Goal: Task Accomplishment & Management: Manage account settings

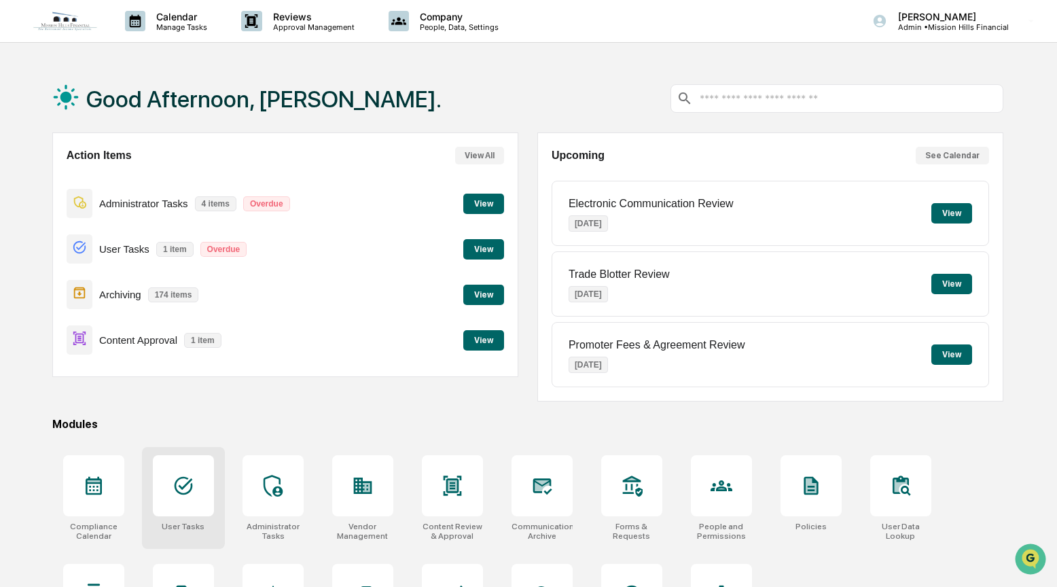
click at [191, 493] on icon at bounding box center [184, 486] width 22 height 22
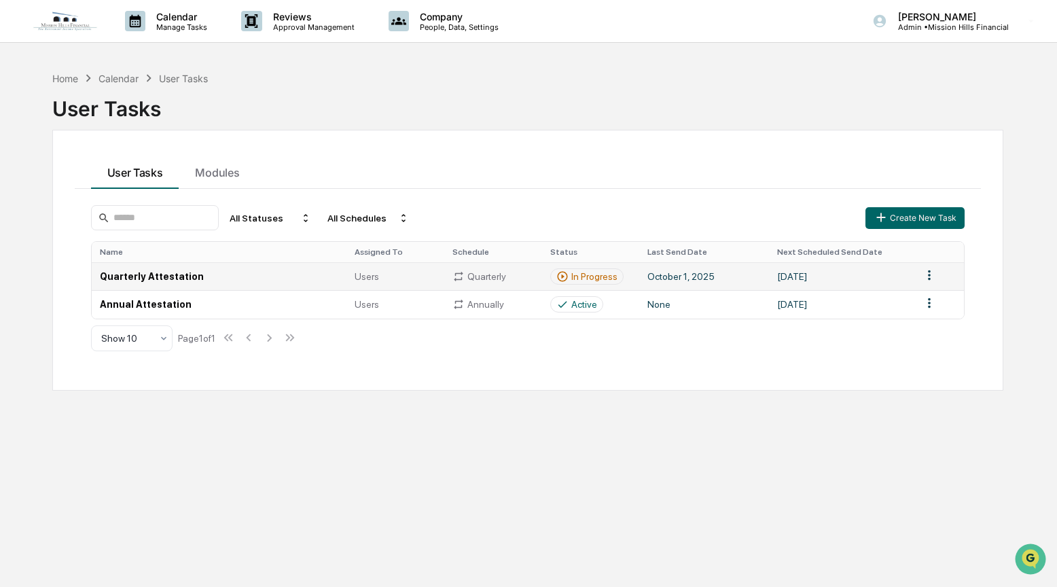
click at [740, 275] on td "October 1, 2025" at bounding box center [703, 276] width 129 height 28
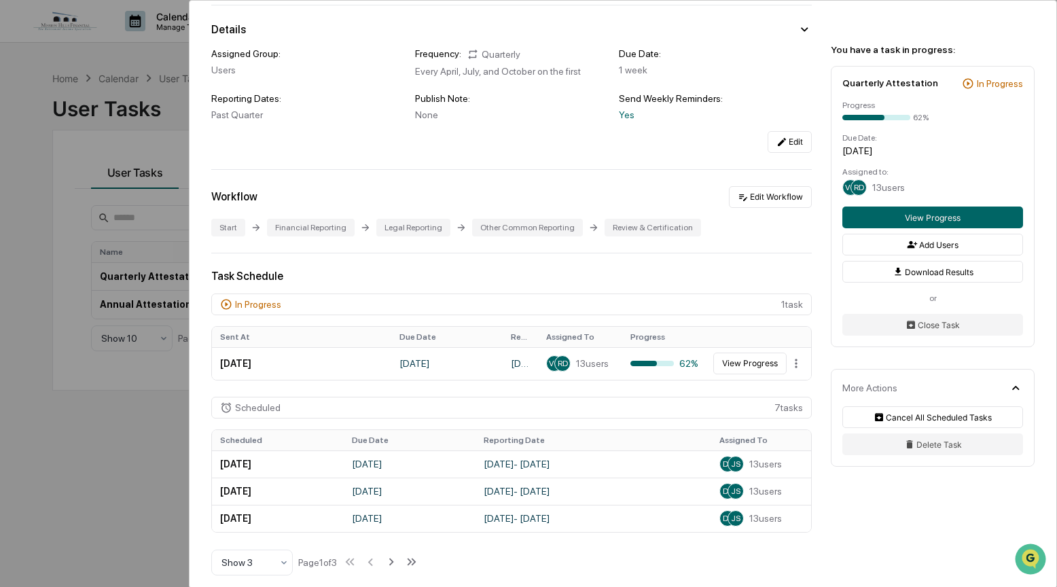
scroll to position [107, 0]
click at [731, 359] on button "View Progress" at bounding box center [749, 363] width 73 height 22
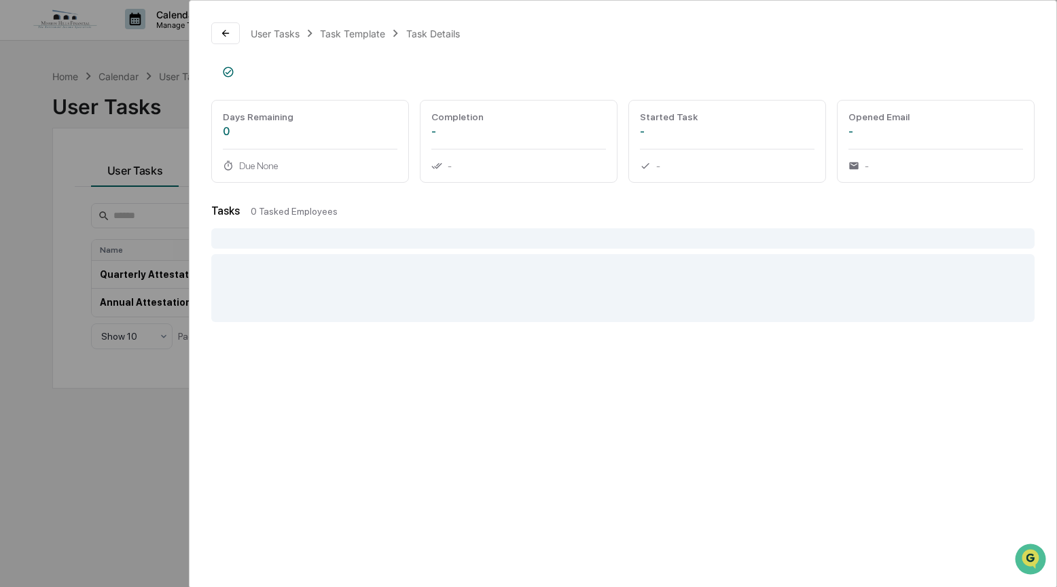
scroll to position [3, 0]
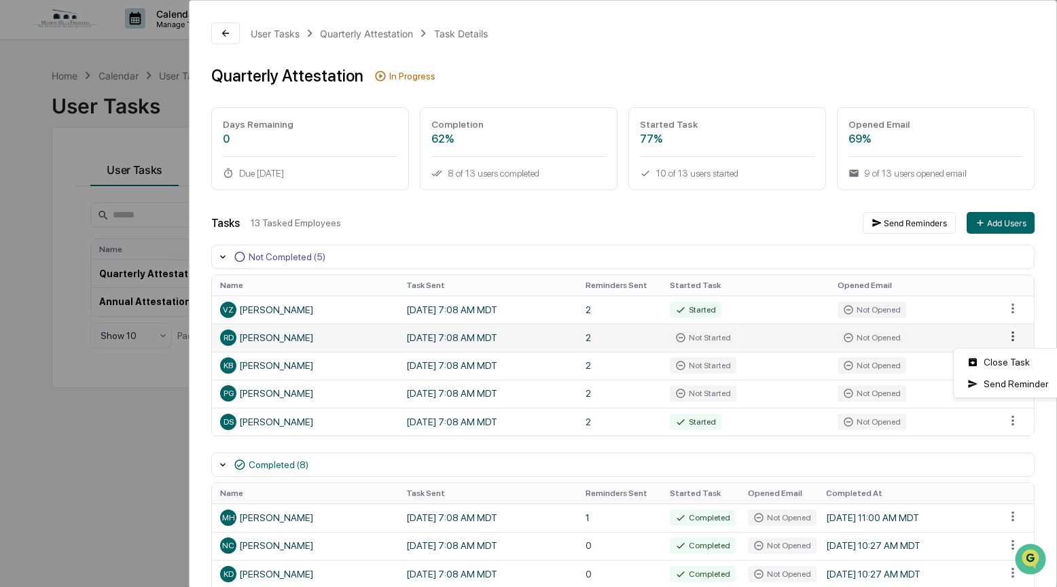
click at [1002, 336] on html "Calendar Manage Tasks Reviews Approval Management Company People, Data, Setting…" at bounding box center [528, 290] width 1057 height 587
click at [1001, 361] on div "Close Task" at bounding box center [1008, 362] width 103 height 22
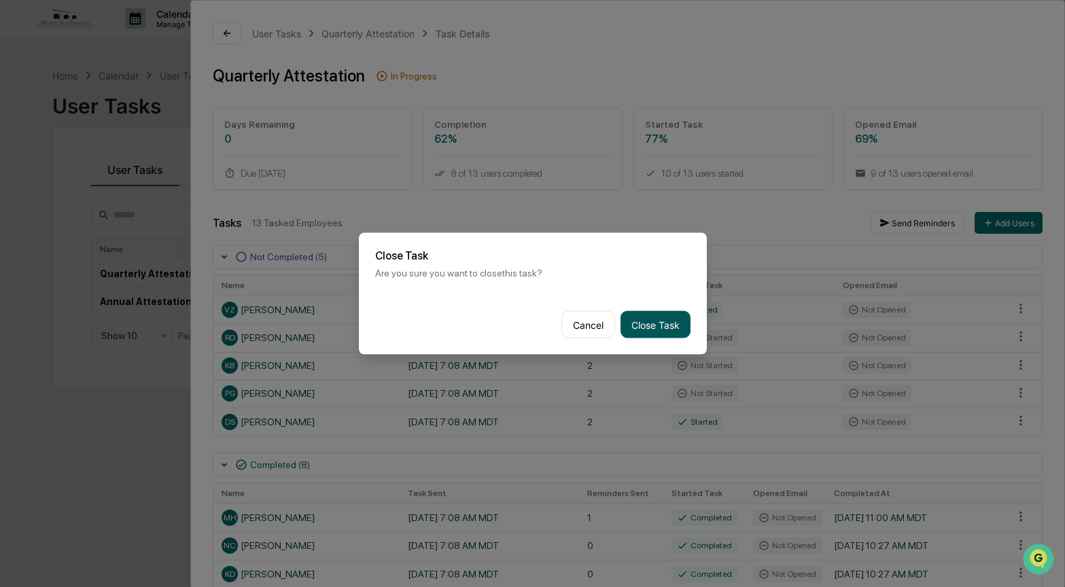
click at [658, 313] on button "Close Task" at bounding box center [655, 324] width 70 height 27
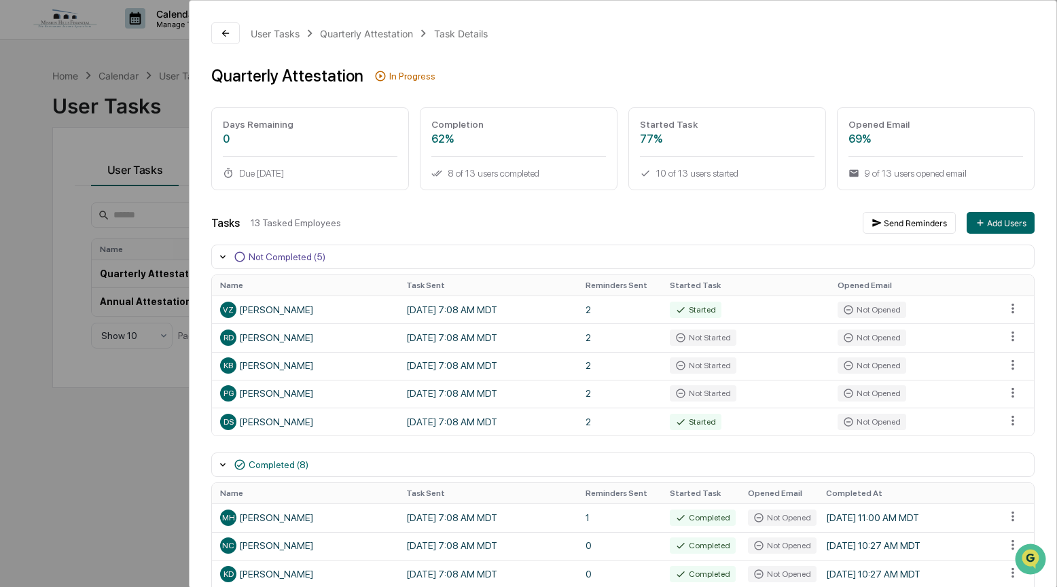
click at [647, 321] on td "2" at bounding box center [619, 310] width 84 height 28
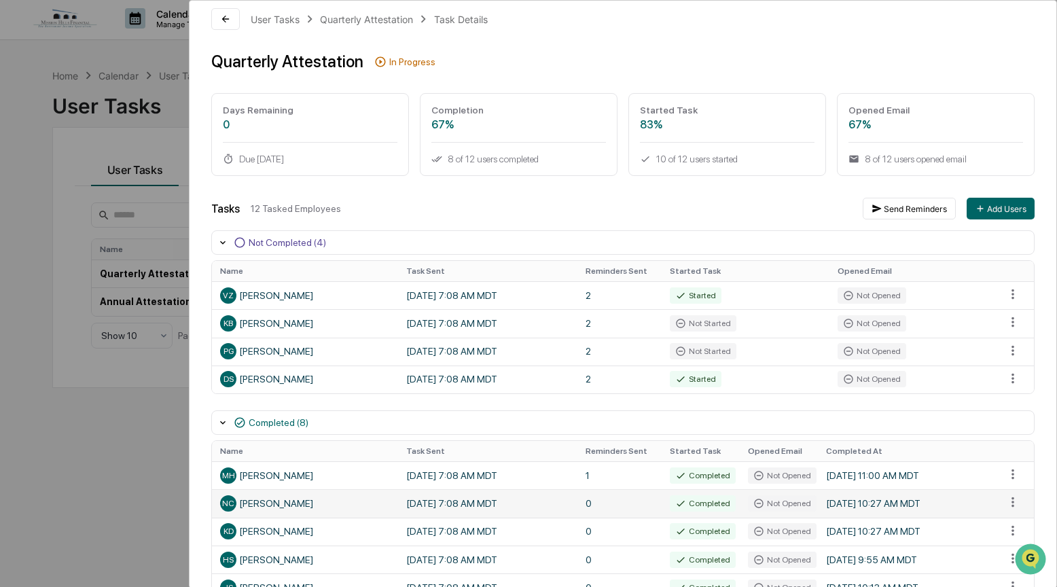
scroll to position [0, 0]
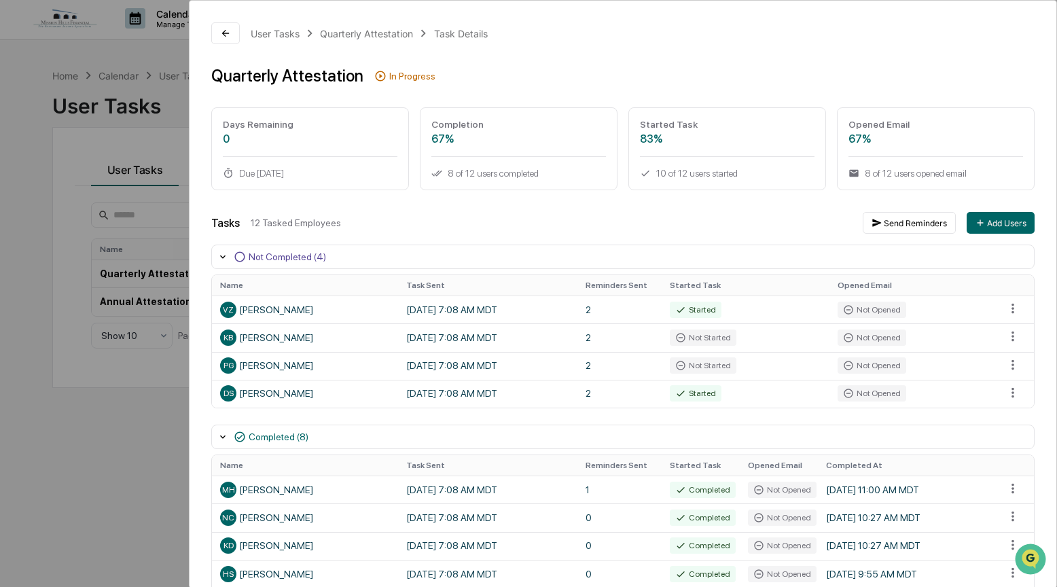
click at [37, 289] on div "User Tasks Quarterly Attestation Task Details Quarterly Attestation In Progress…" at bounding box center [528, 293] width 1057 height 587
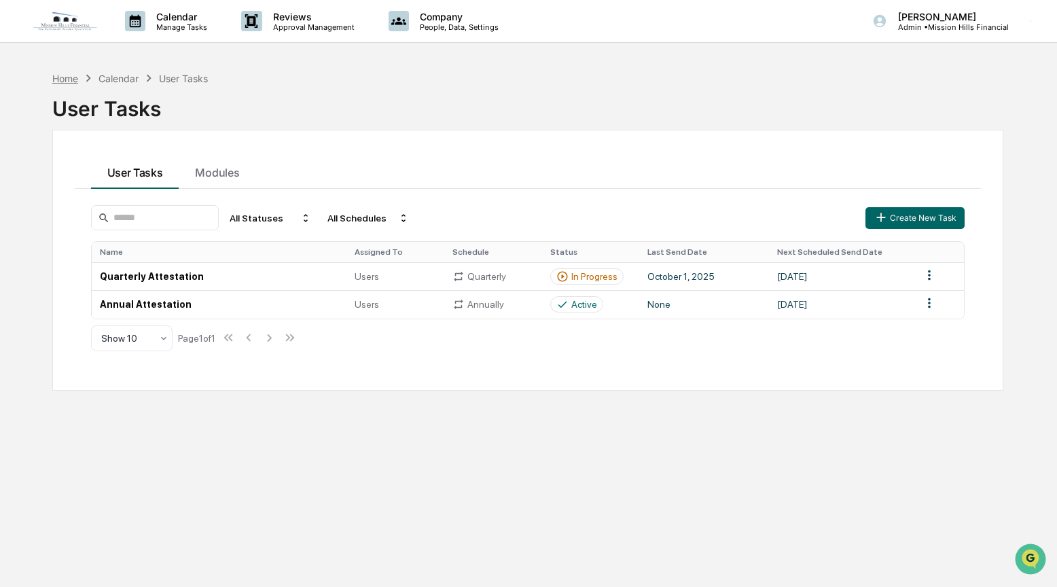
click at [56, 79] on div "Home" at bounding box center [65, 79] width 26 height 12
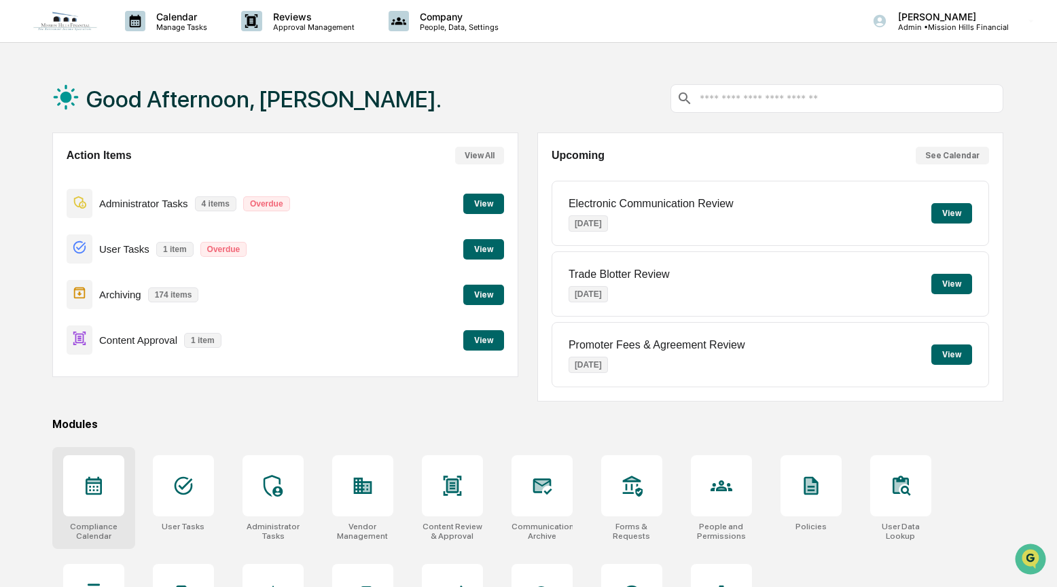
click at [108, 482] on div at bounding box center [93, 485] width 61 height 61
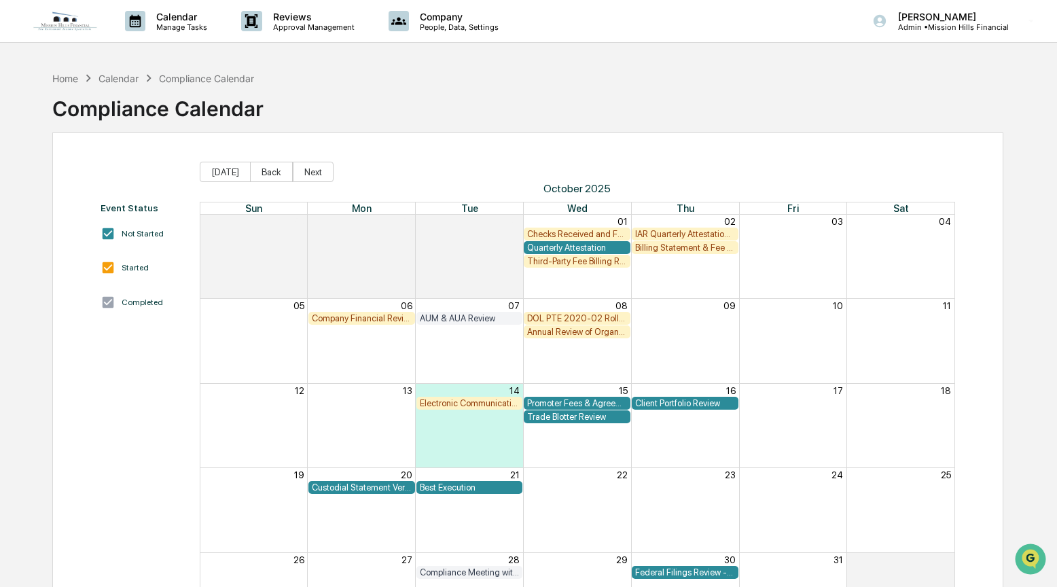
click at [771, 101] on div "Home Calendar Compliance Calendar Compliance Calendar" at bounding box center [527, 99] width 951 height 68
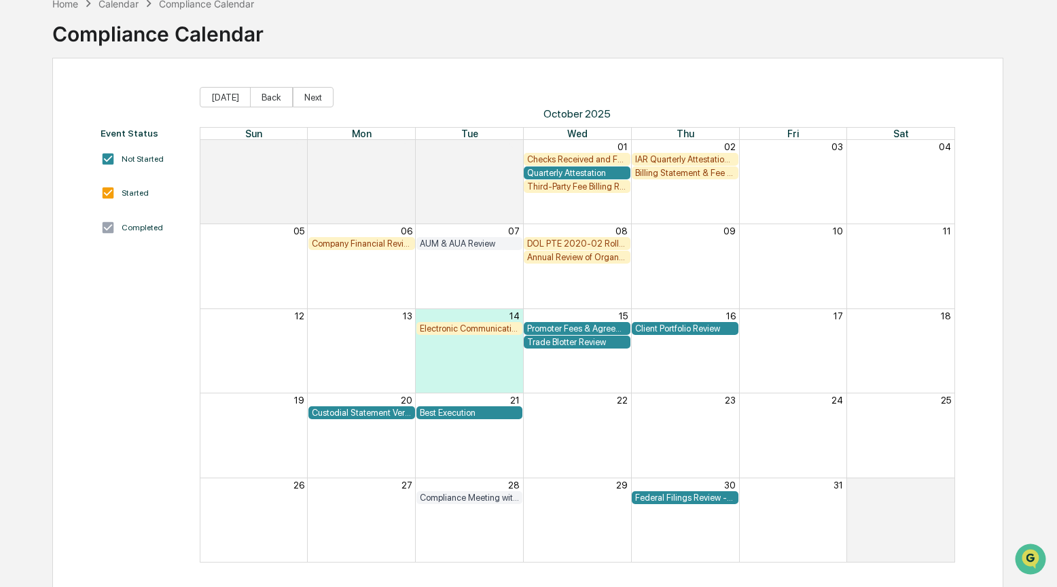
scroll to position [79, 0]
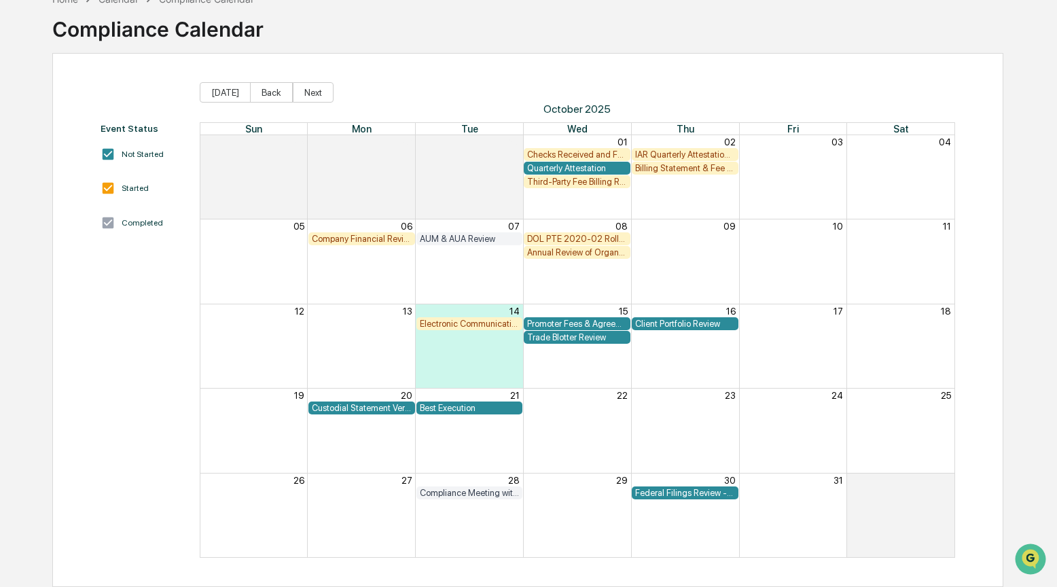
click at [558, 298] on div "Month View" at bounding box center [577, 261] width 108 height 84
click at [568, 287] on div "Month View" at bounding box center [577, 261] width 108 height 84
click at [348, 404] on div "Custodial Statement Verification" at bounding box center [362, 408] width 100 height 10
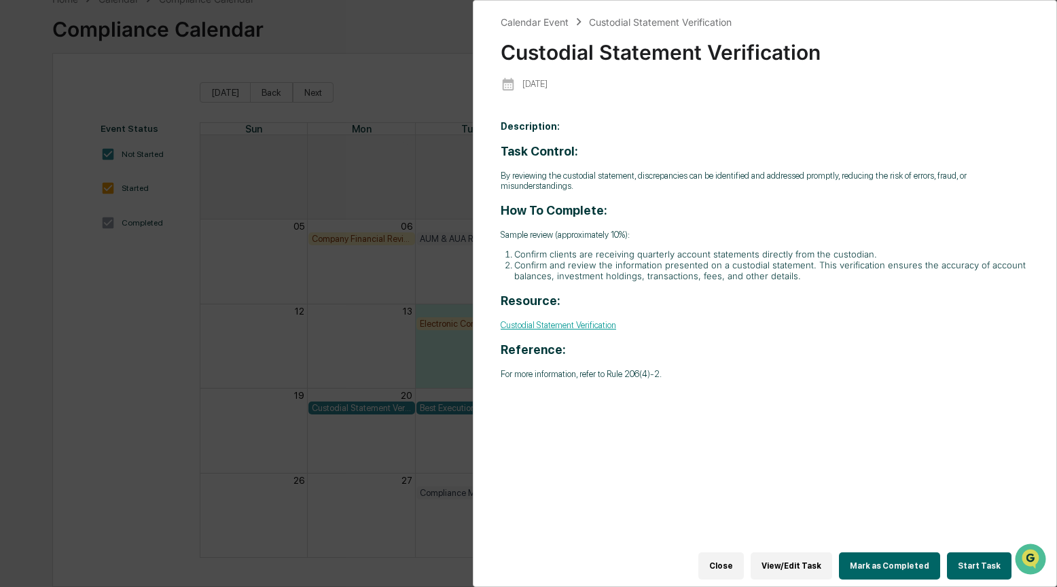
click at [963, 565] on button "Start Task" at bounding box center [979, 565] width 65 height 27
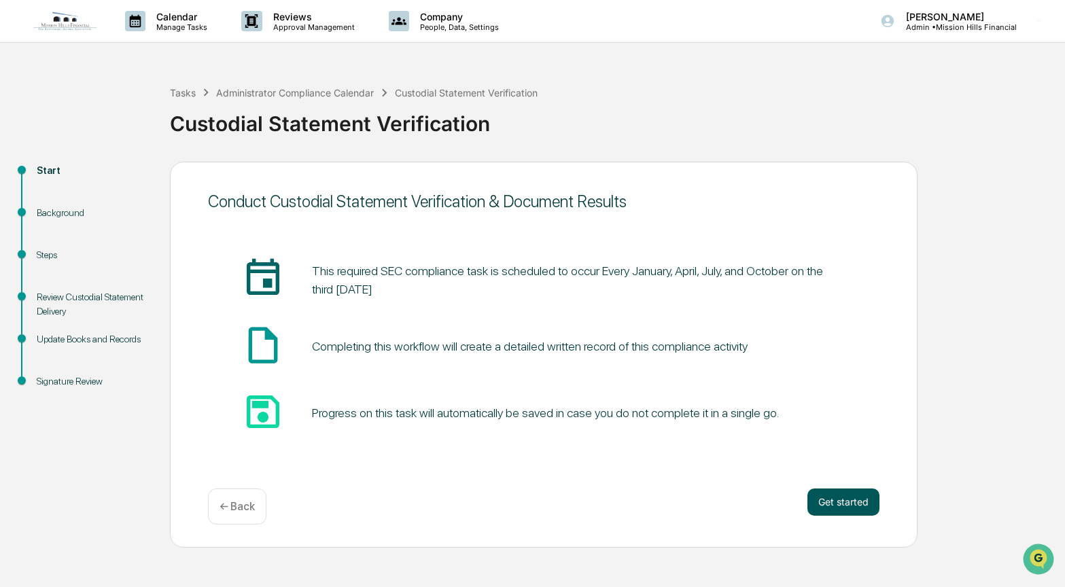
click at [858, 507] on button "Get started" at bounding box center [843, 501] width 72 height 27
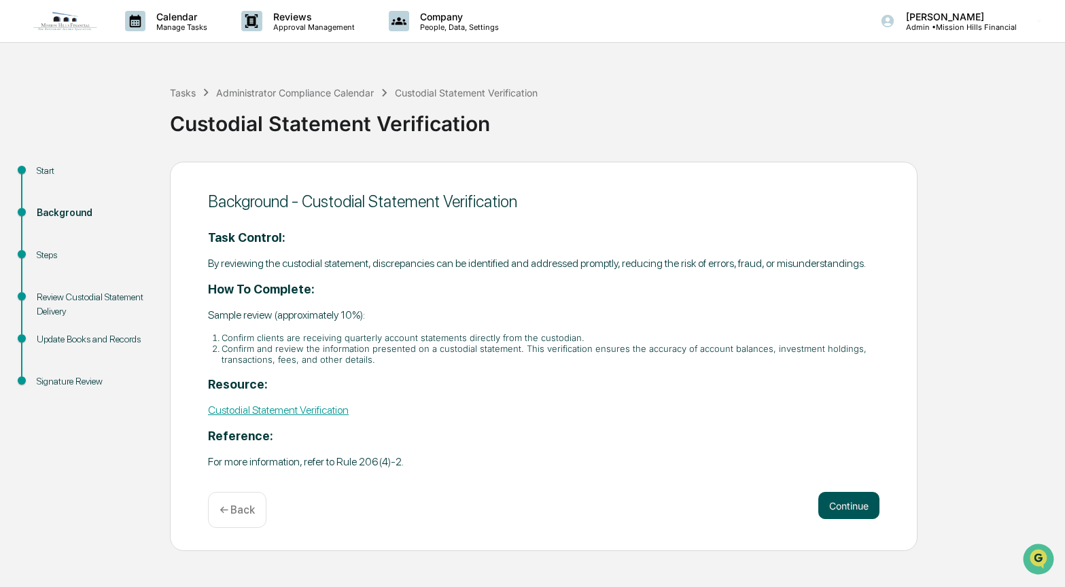
click at [859, 512] on button "Continue" at bounding box center [848, 505] width 61 height 27
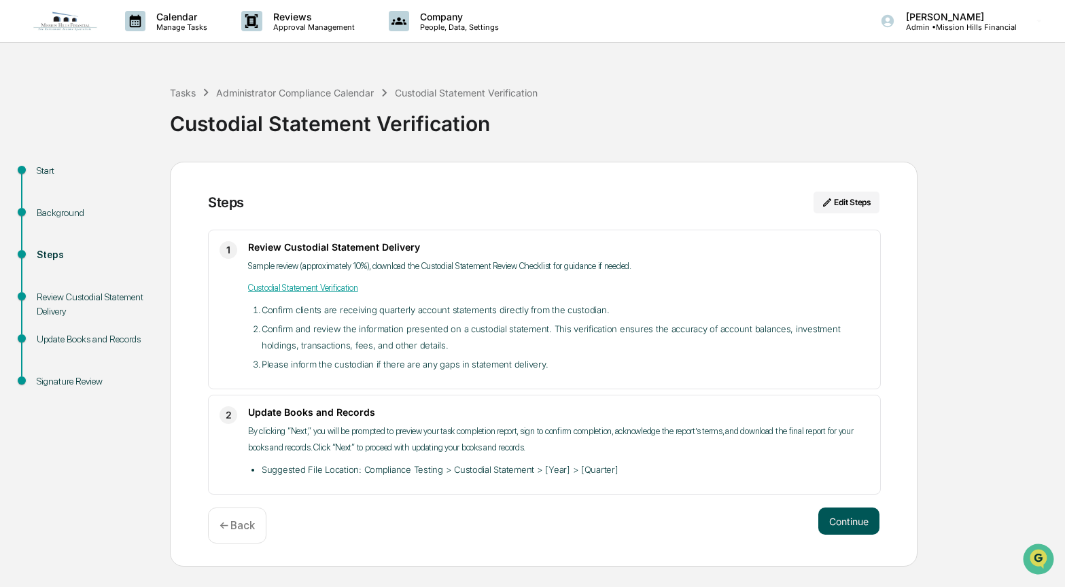
click at [855, 516] on button "Continue" at bounding box center [848, 520] width 61 height 27
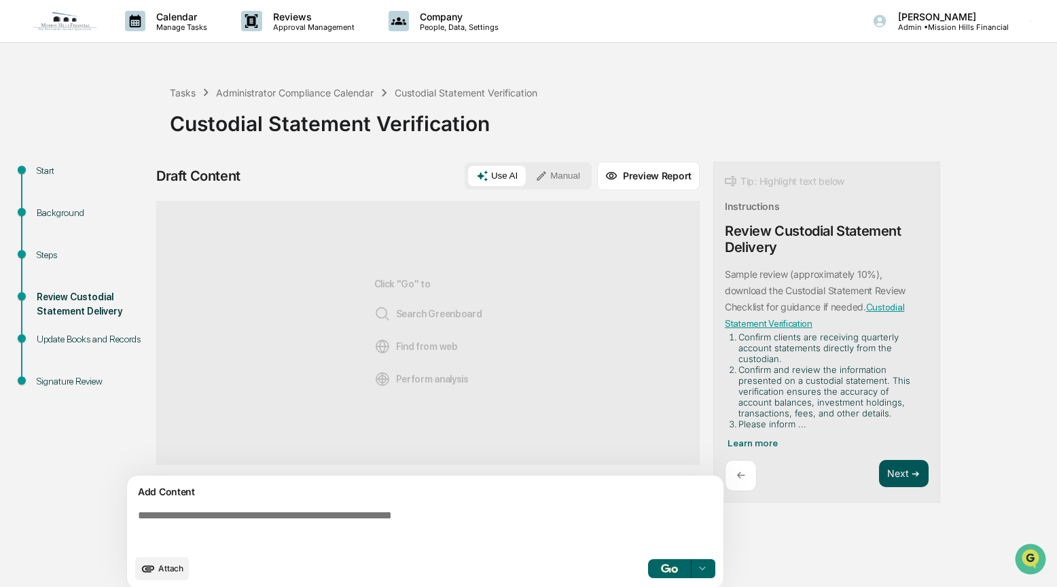
click at [880, 474] on button "Next ➔" at bounding box center [904, 474] width 50 height 28
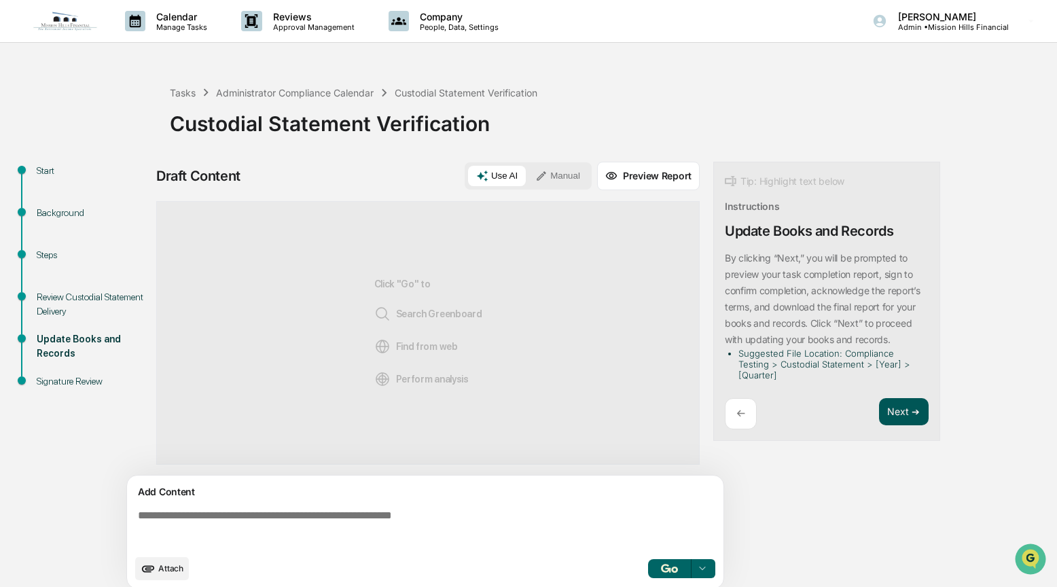
click at [904, 410] on button "Next ➔" at bounding box center [904, 412] width 50 height 28
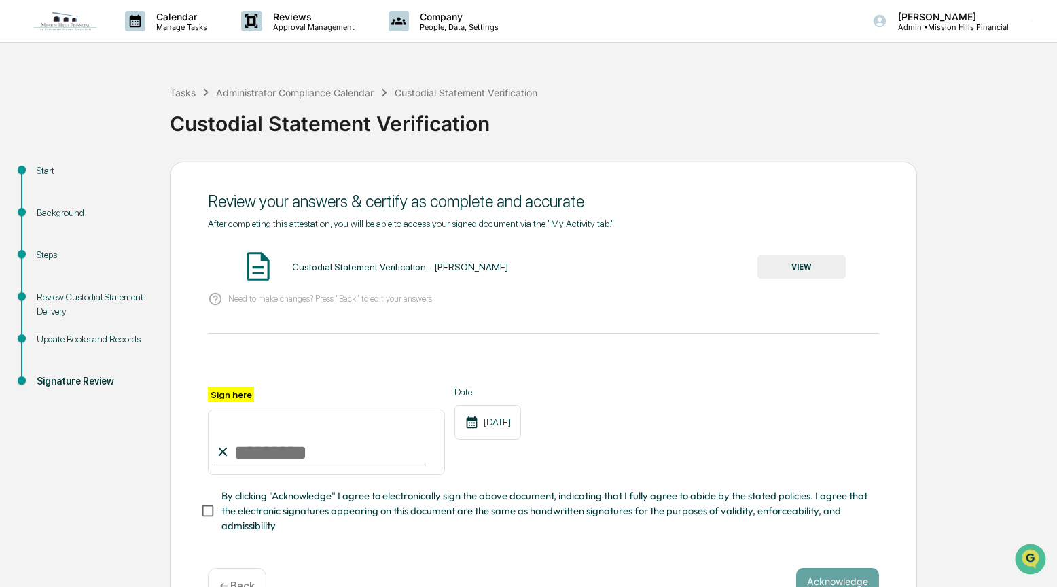
click at [56, 258] on div "Steps" at bounding box center [92, 255] width 111 height 14
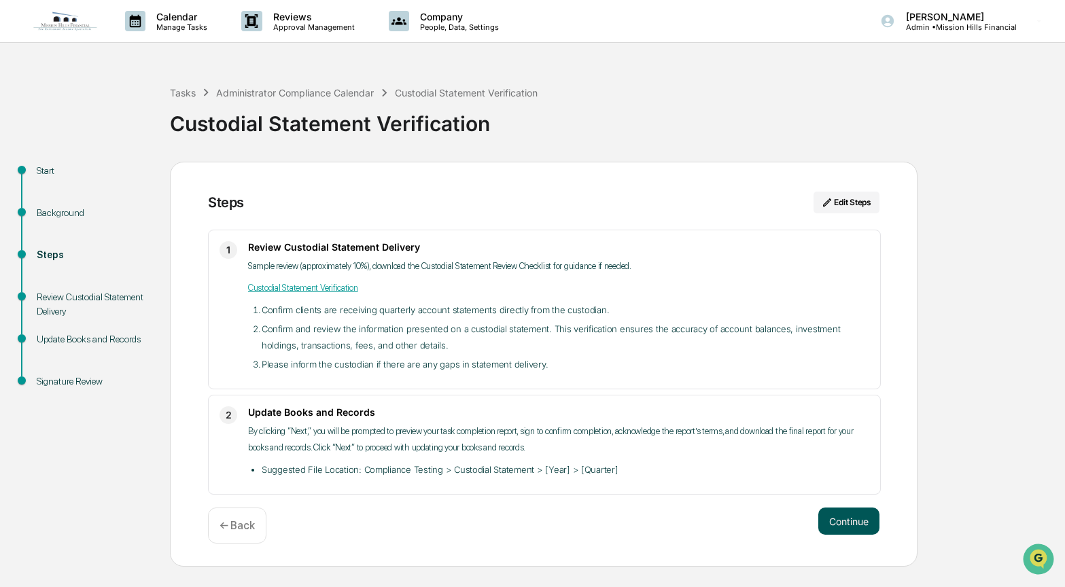
click at [863, 523] on button "Continue" at bounding box center [848, 520] width 61 height 27
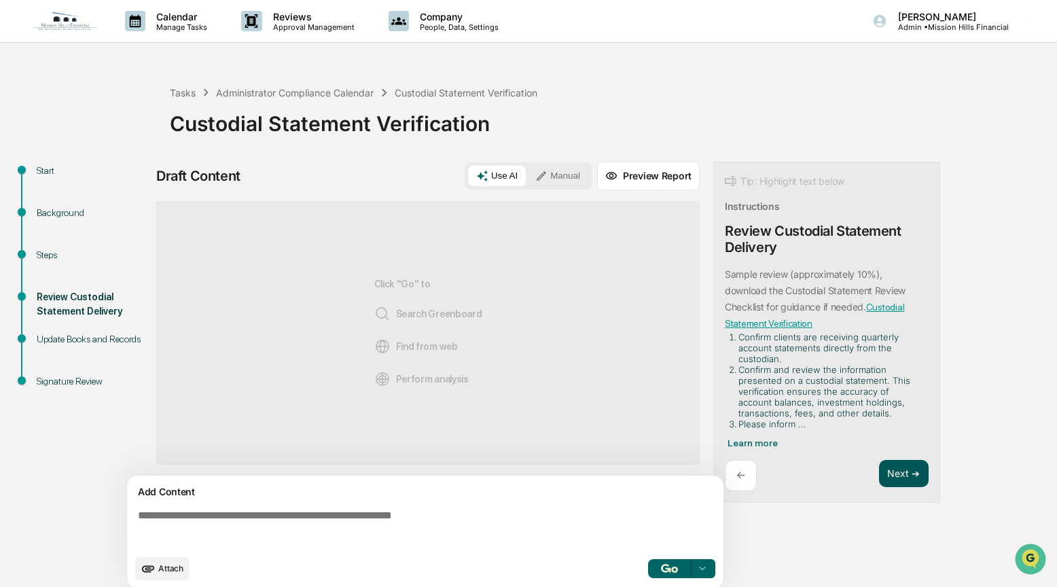
click at [896, 477] on button "Next ➔" at bounding box center [904, 474] width 50 height 28
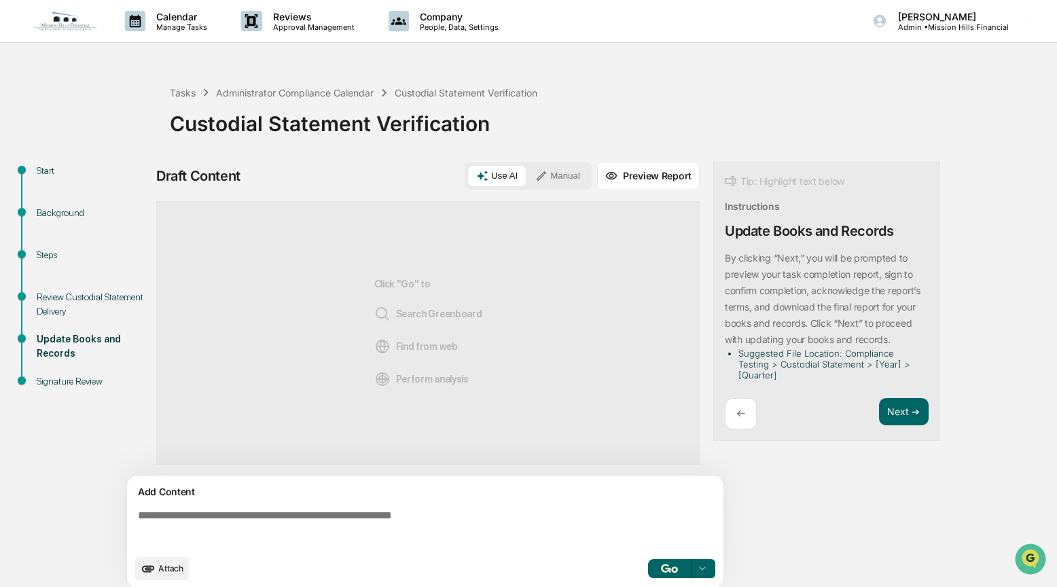
click at [558, 176] on button "Manual" at bounding box center [557, 176] width 61 height 20
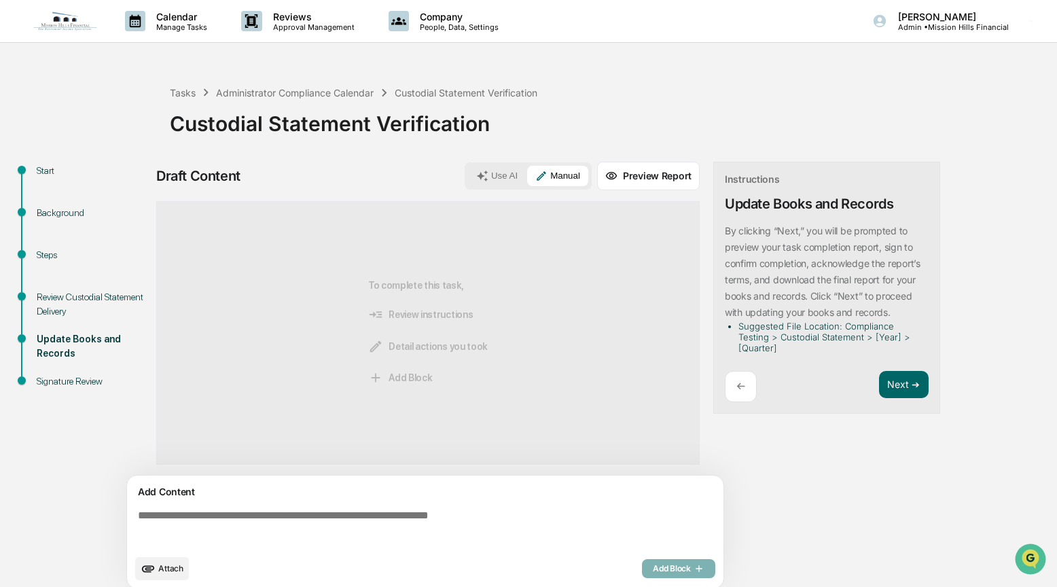
click at [219, 512] on textarea at bounding box center [427, 528] width 591 height 49
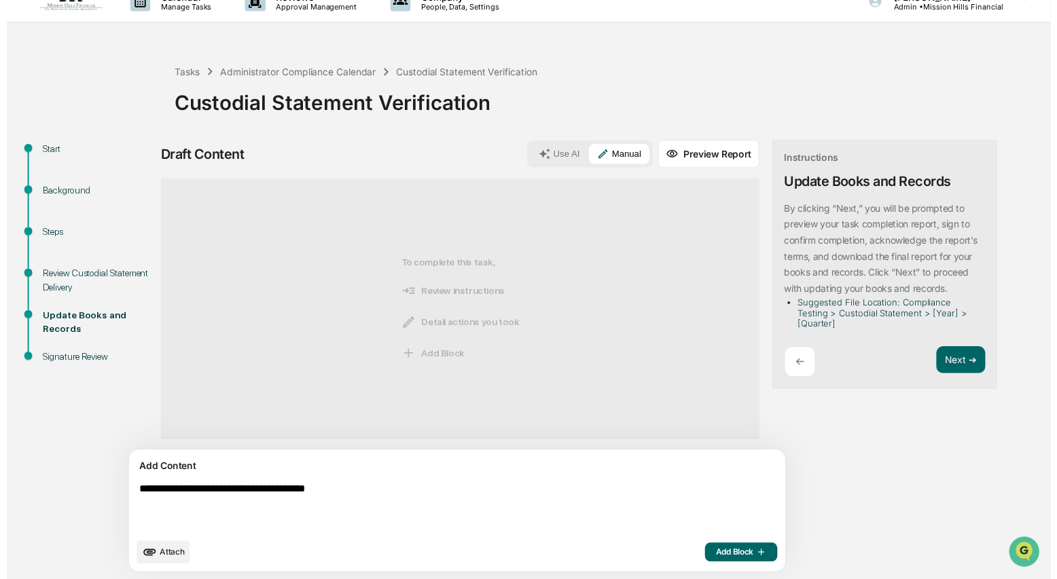
scroll to position [21, 0]
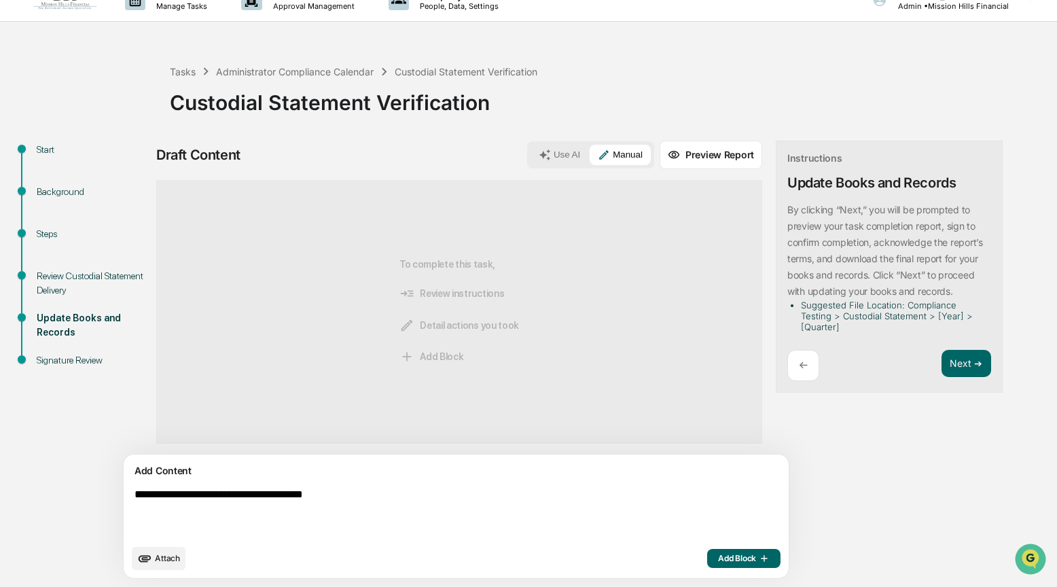
type textarea "**********"
click at [718, 560] on span "Add Block" at bounding box center [744, 558] width 52 height 11
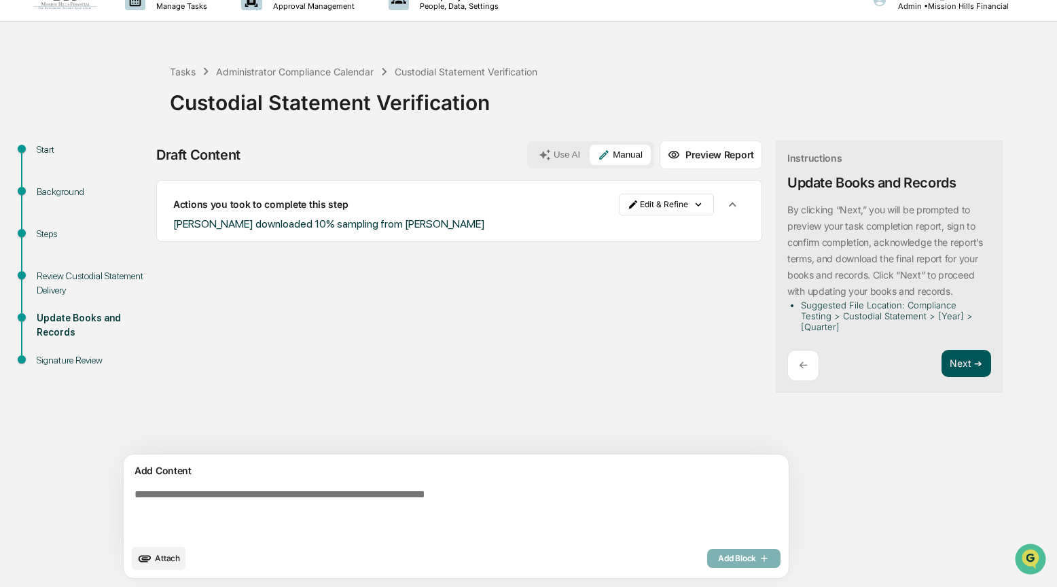
click at [942, 363] on button "Next ➔" at bounding box center [967, 364] width 50 height 28
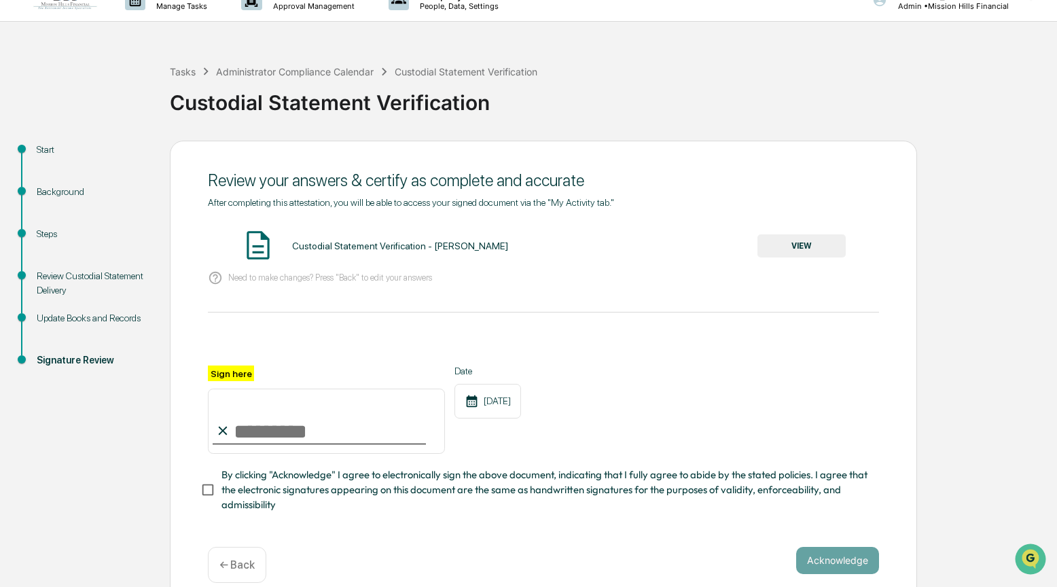
click at [809, 248] on button "VIEW" at bounding box center [801, 245] width 88 height 23
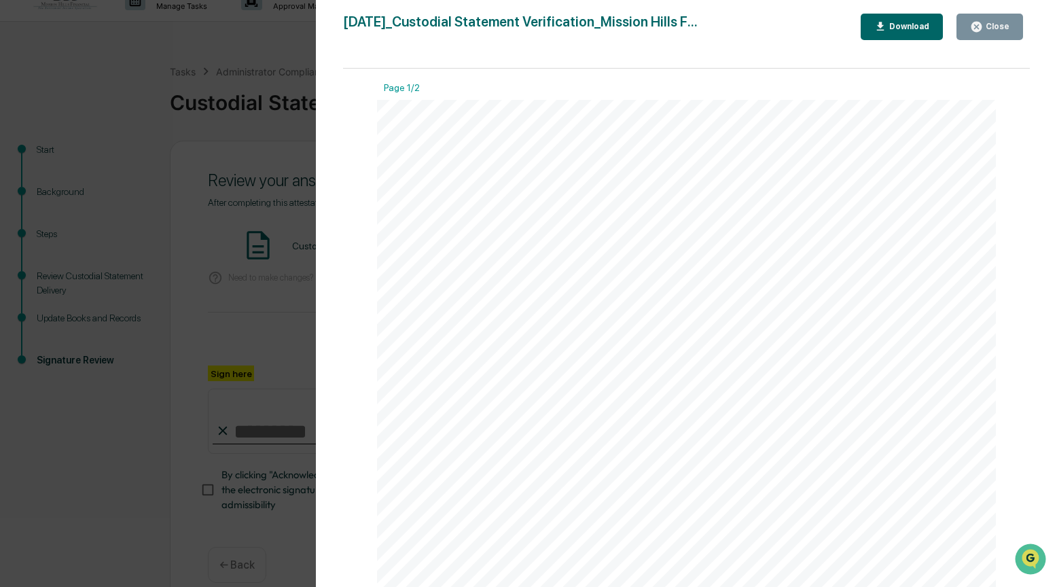
drag, startPoint x: 990, startPoint y: 24, endPoint x: 938, endPoint y: 68, distance: 68.5
click at [990, 24] on div "Close" at bounding box center [996, 27] width 26 height 10
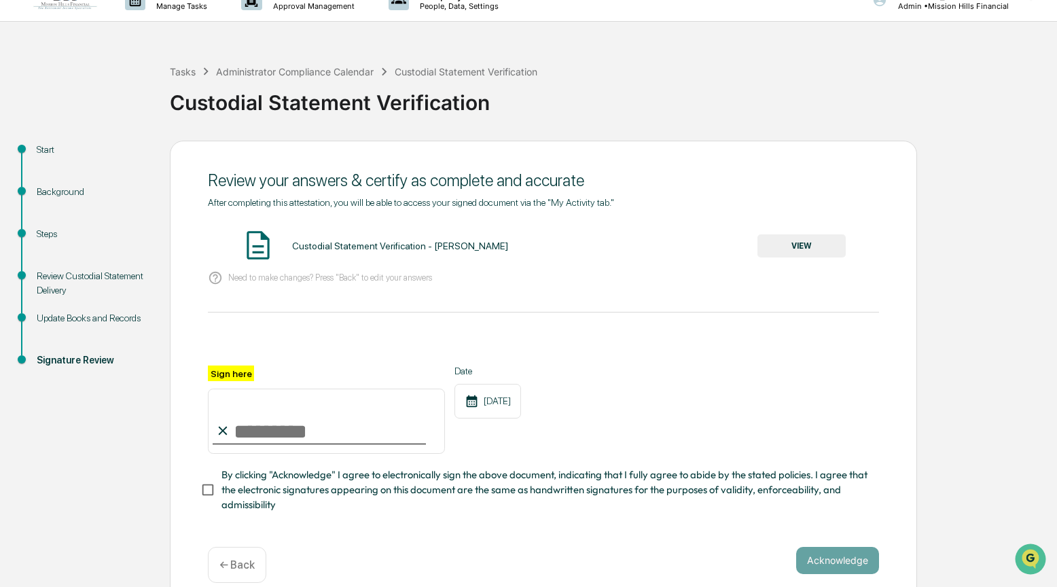
click at [244, 425] on input "Sign here" at bounding box center [326, 421] width 237 height 65
type input "**********"
click at [829, 560] on button "Acknowledge" at bounding box center [837, 560] width 83 height 27
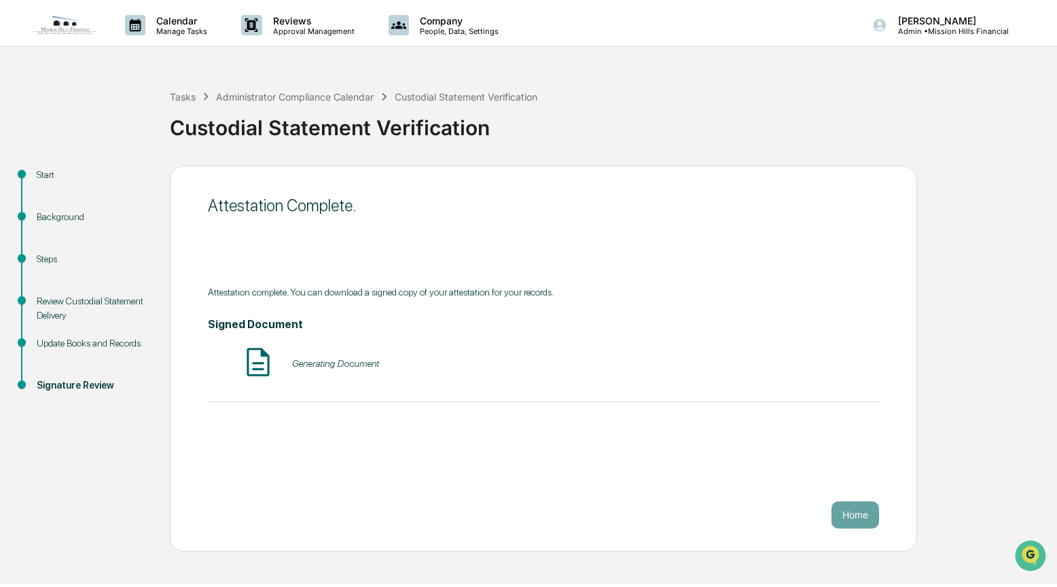
scroll to position [0, 0]
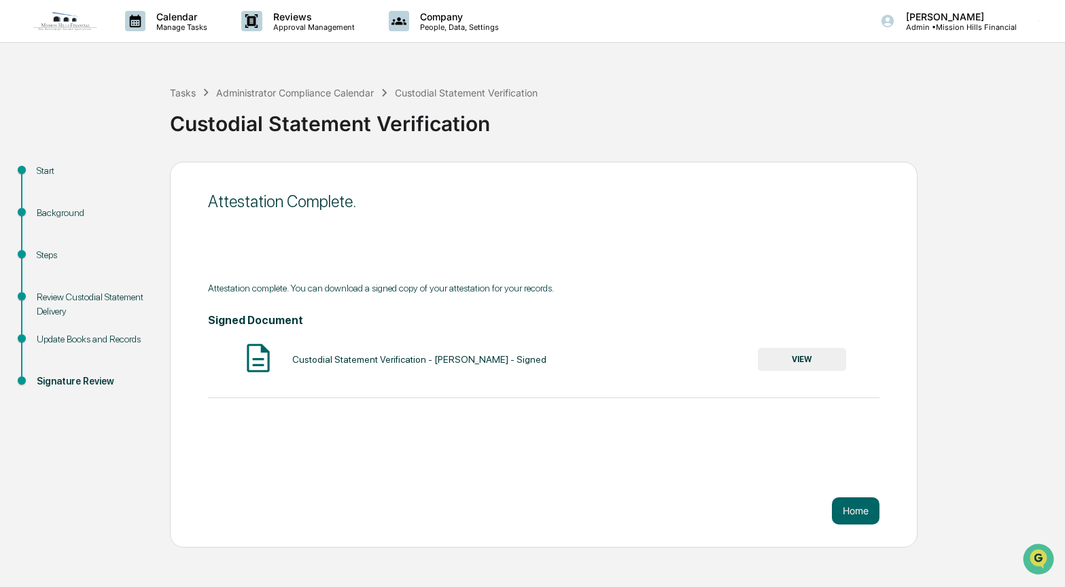
click at [806, 357] on button "VIEW" at bounding box center [801, 359] width 88 height 23
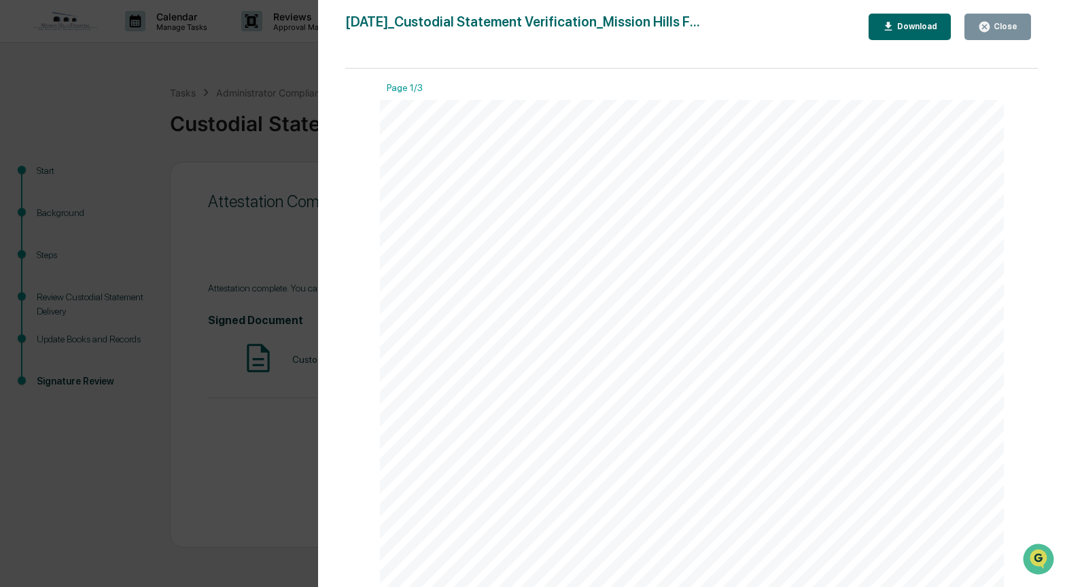
click at [919, 22] on div "Download" at bounding box center [915, 27] width 43 height 10
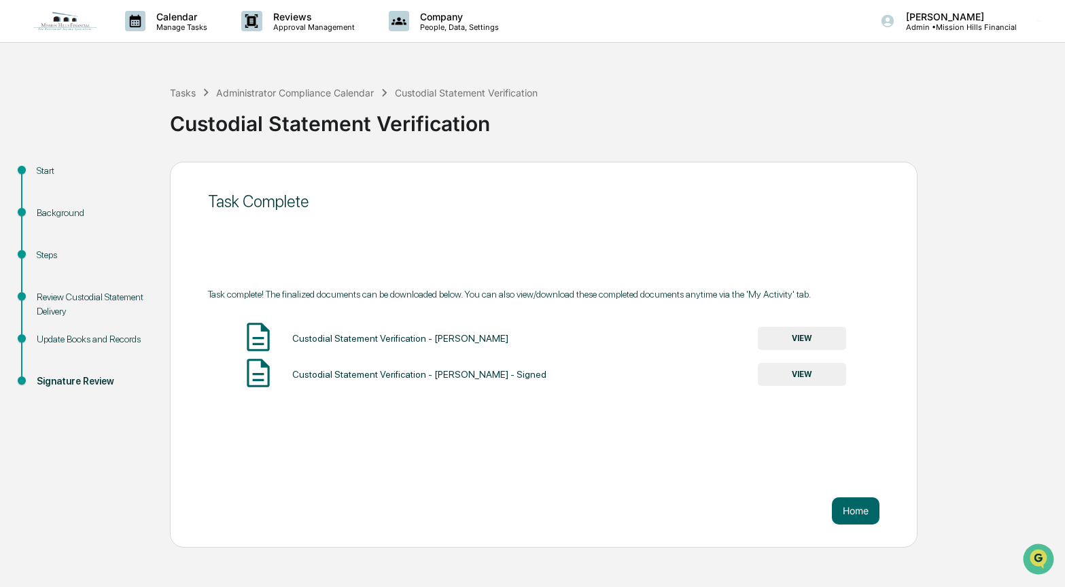
click at [804, 104] on div "Custodial Statement Verification" at bounding box center [614, 118] width 888 height 35
click at [320, 92] on div "Administrator Compliance Calendar" at bounding box center [295, 93] width 158 height 12
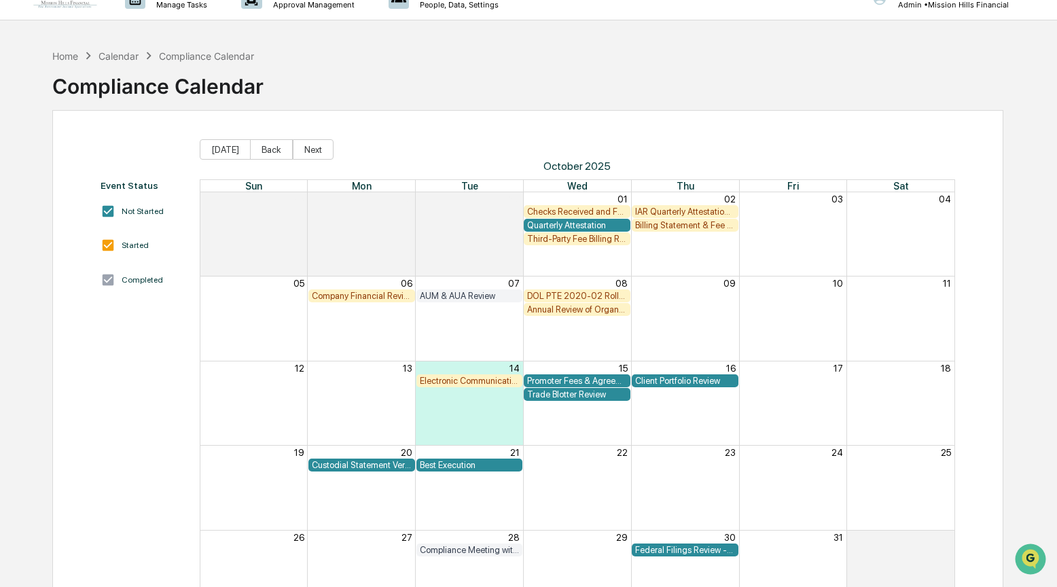
scroll to position [79, 0]
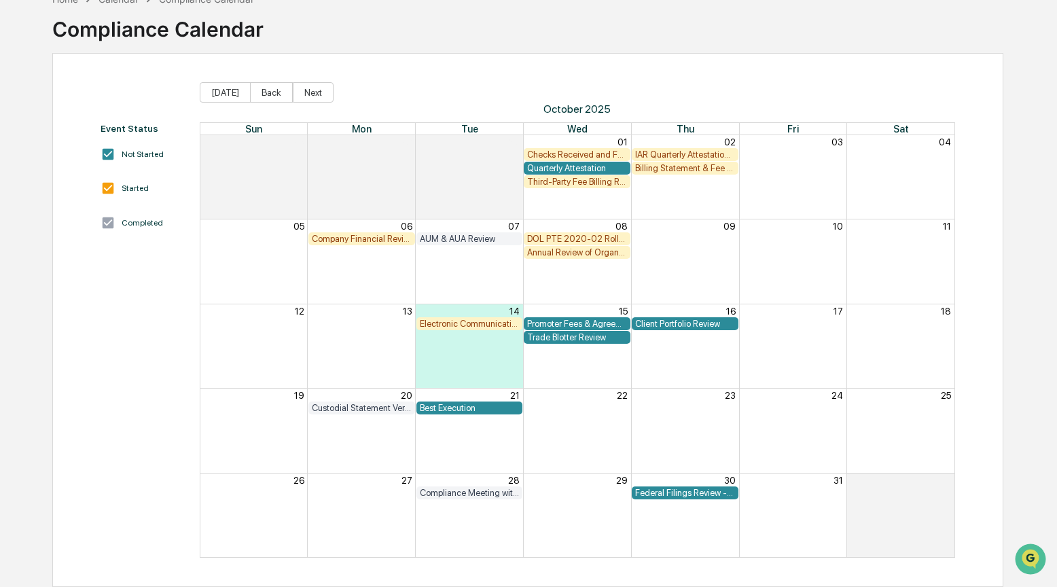
click at [462, 410] on div "Best Execution" at bounding box center [470, 408] width 100 height 10
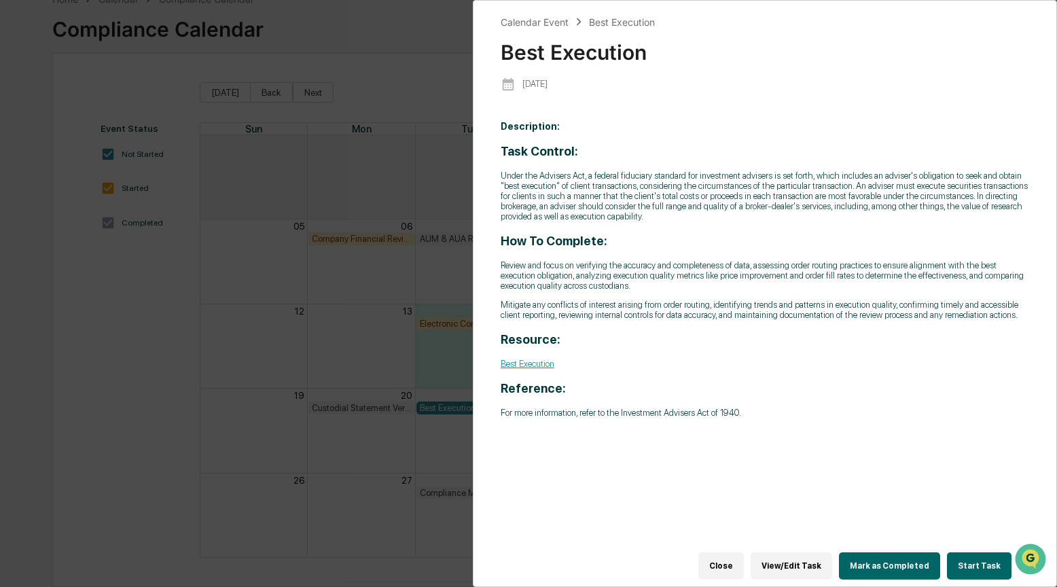
click at [990, 562] on button "Start Task" at bounding box center [979, 565] width 65 height 27
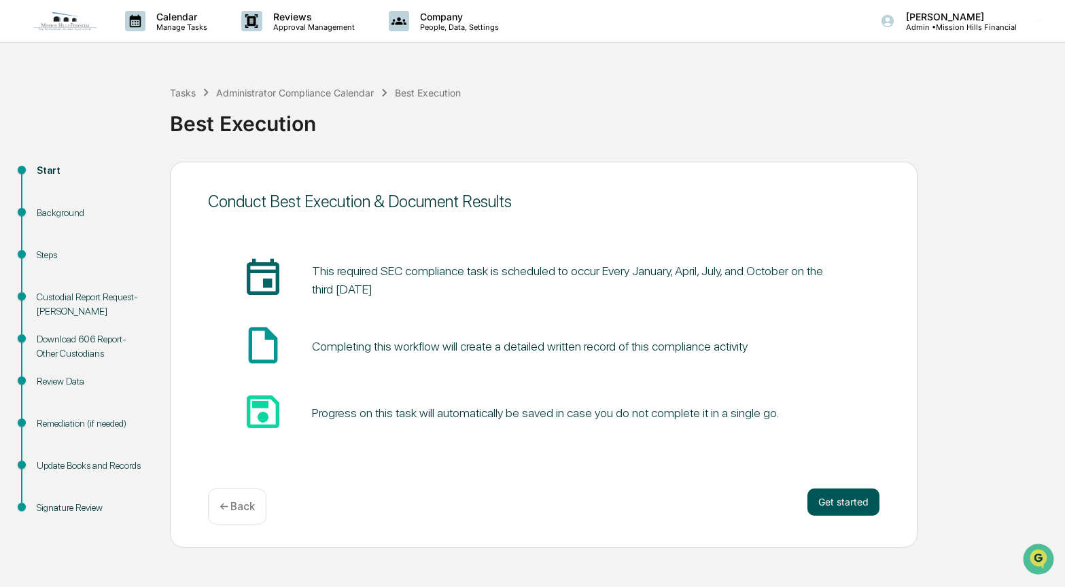
click at [836, 505] on button "Get started" at bounding box center [843, 501] width 72 height 27
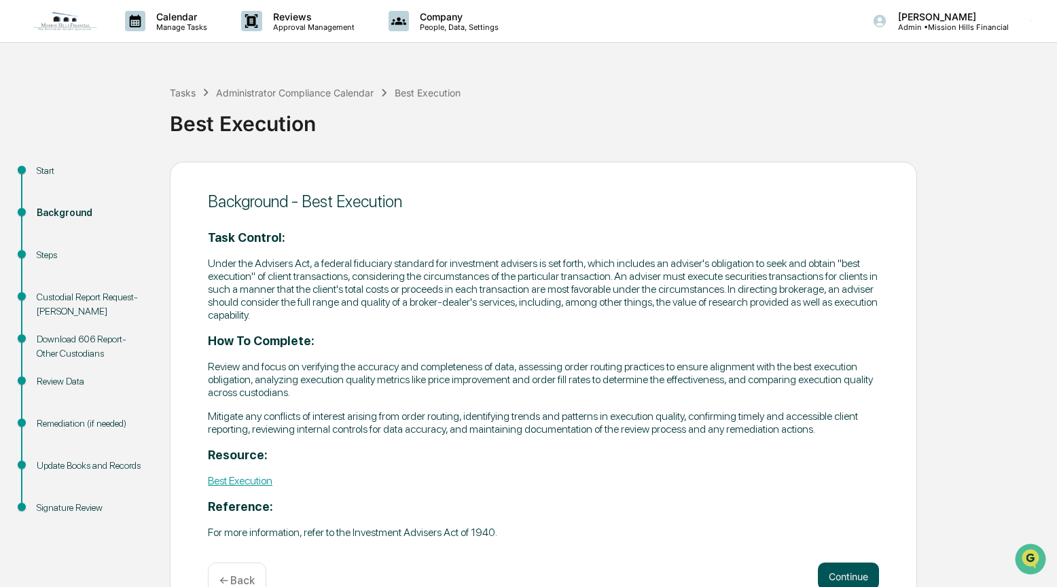
click at [841, 570] on button "Continue" at bounding box center [848, 576] width 61 height 27
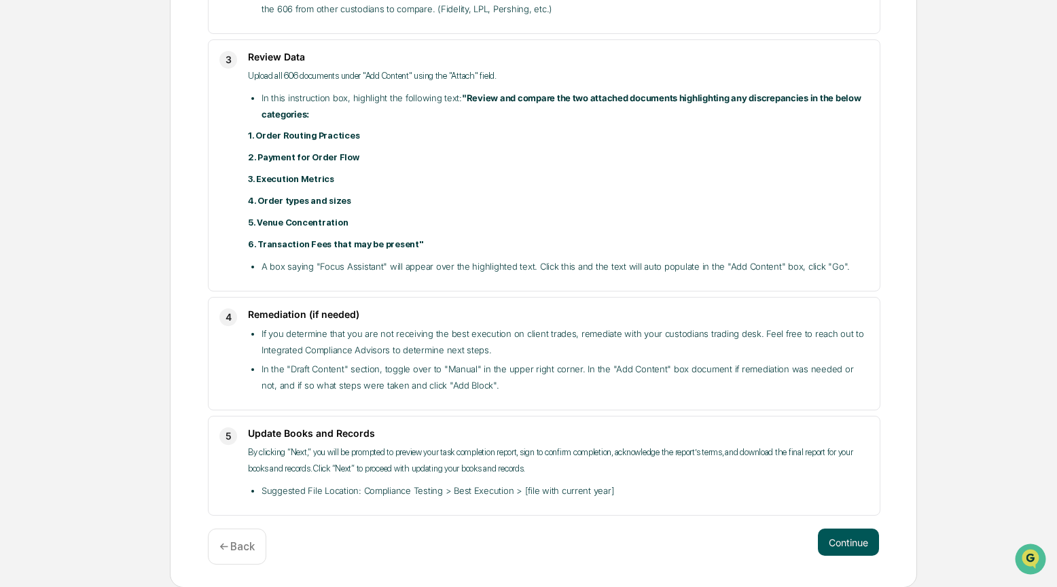
click at [853, 543] on button "Continue" at bounding box center [848, 542] width 61 height 27
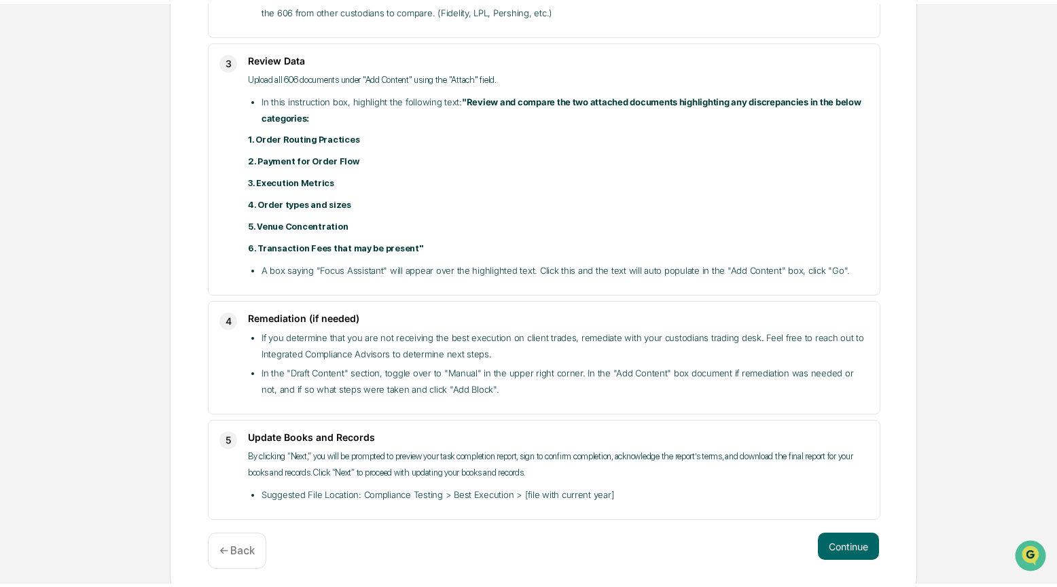
scroll to position [10, 0]
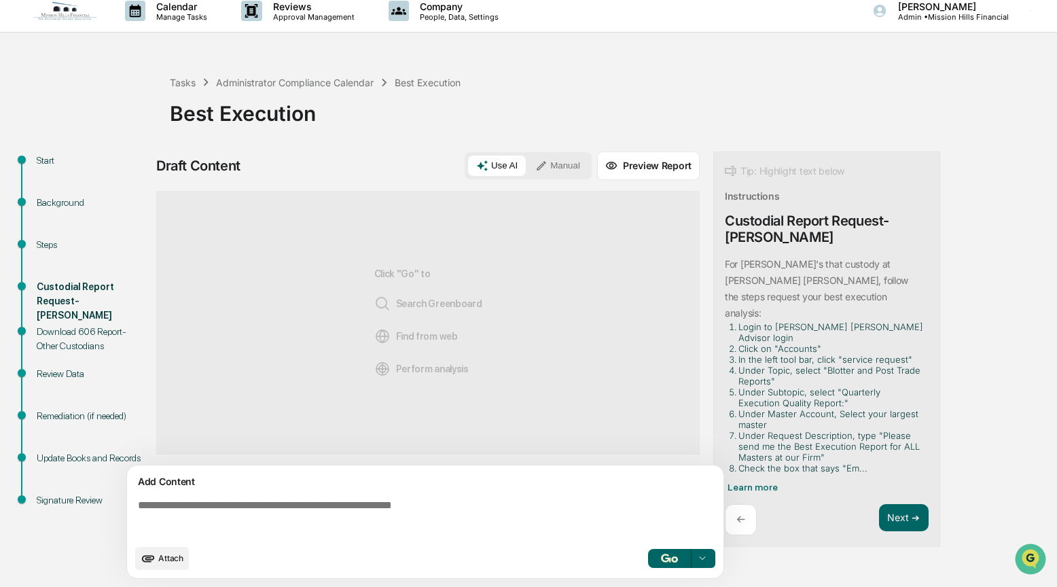
click at [573, 165] on button "Manual" at bounding box center [557, 166] width 61 height 20
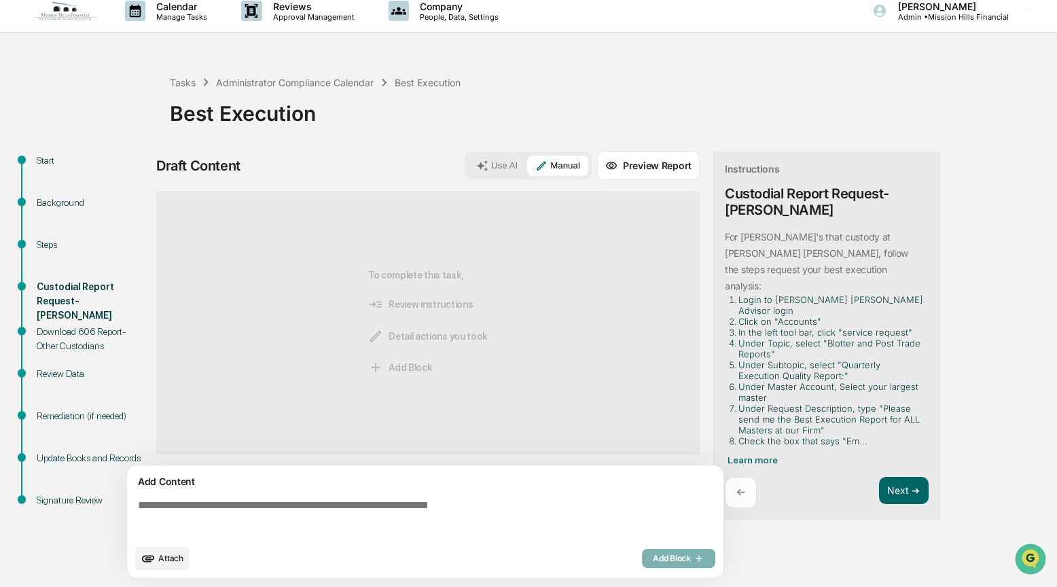
click at [156, 501] on textarea at bounding box center [427, 518] width 591 height 49
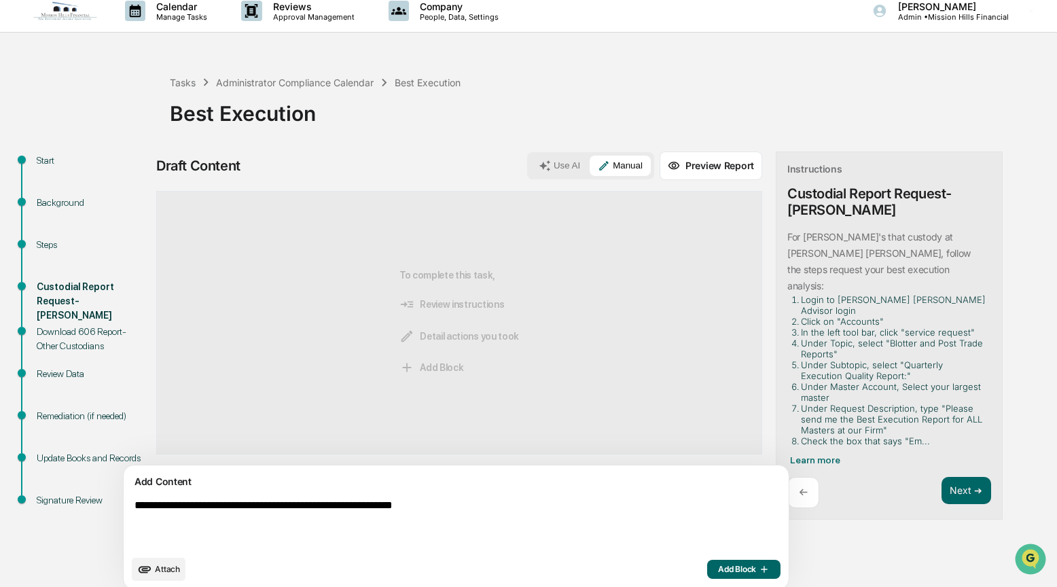
type textarea "**********"
click at [718, 572] on span "Add Block" at bounding box center [744, 569] width 52 height 11
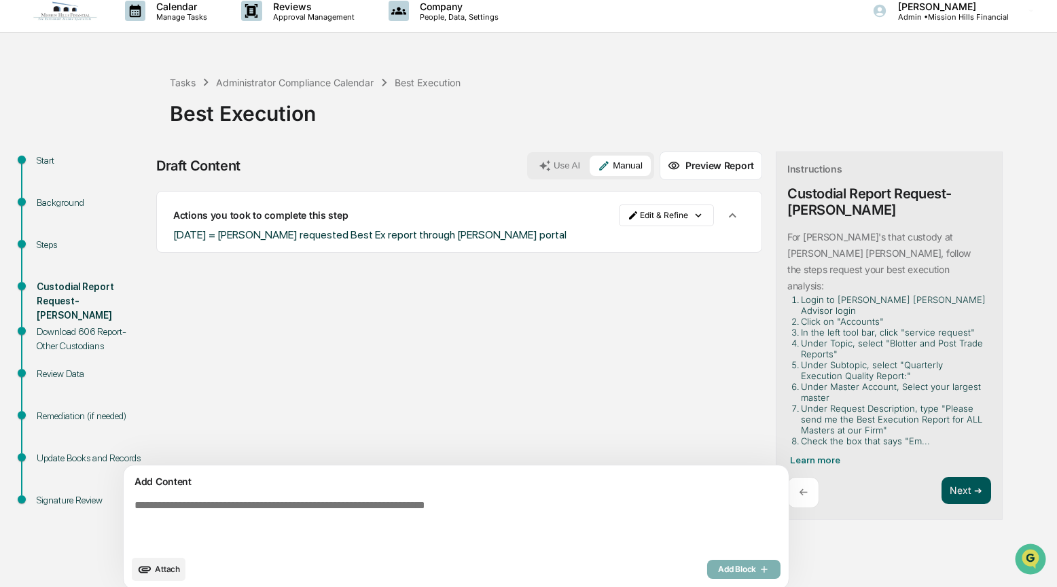
click at [942, 477] on button "Next ➔" at bounding box center [967, 491] width 50 height 28
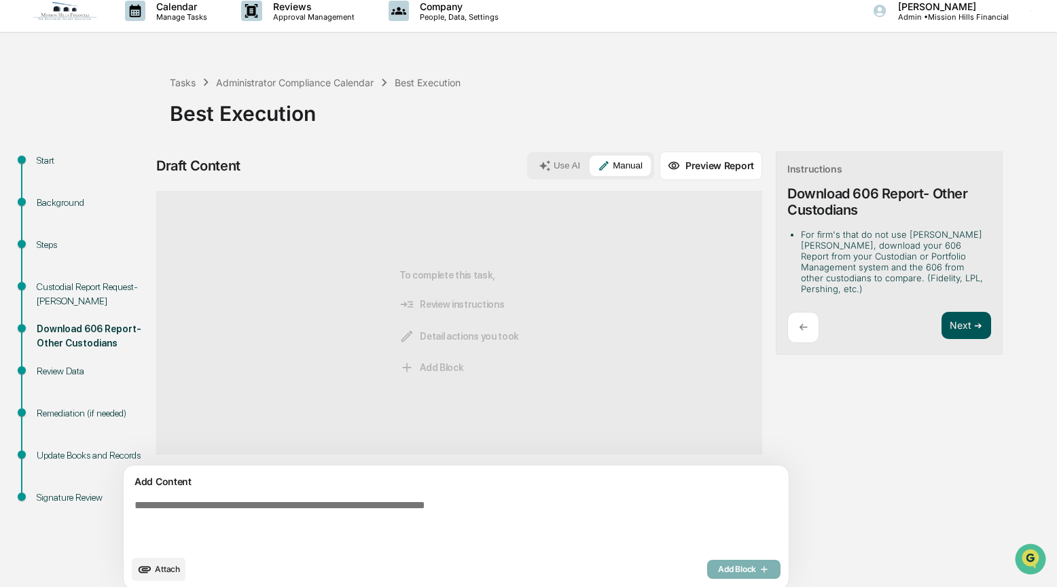
click at [942, 312] on button "Next ➔" at bounding box center [967, 326] width 50 height 28
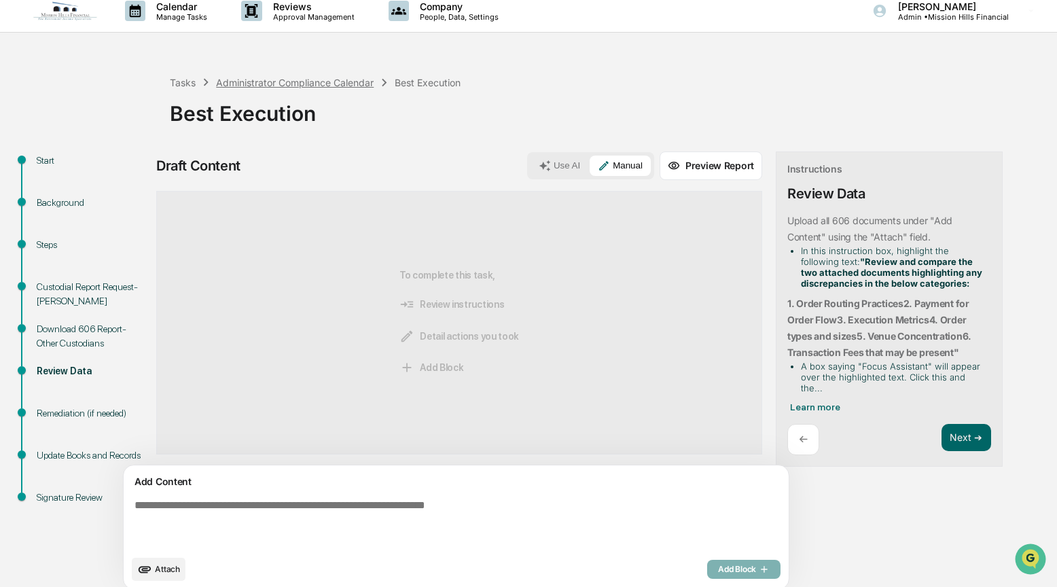
click at [249, 82] on div "Administrator Compliance Calendar" at bounding box center [295, 83] width 158 height 12
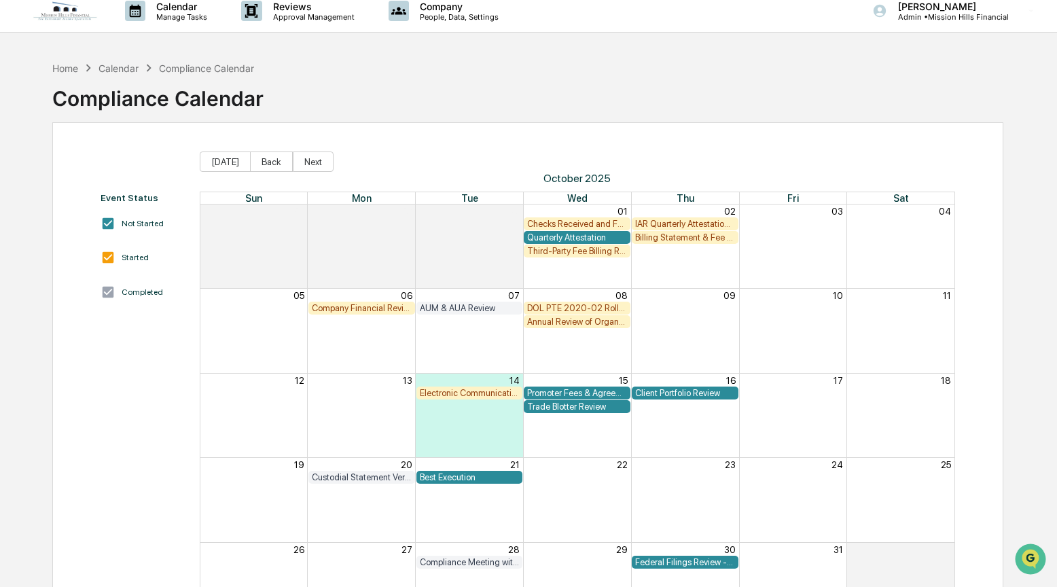
click at [635, 462] on div "23" at bounding box center [685, 464] width 108 height 13
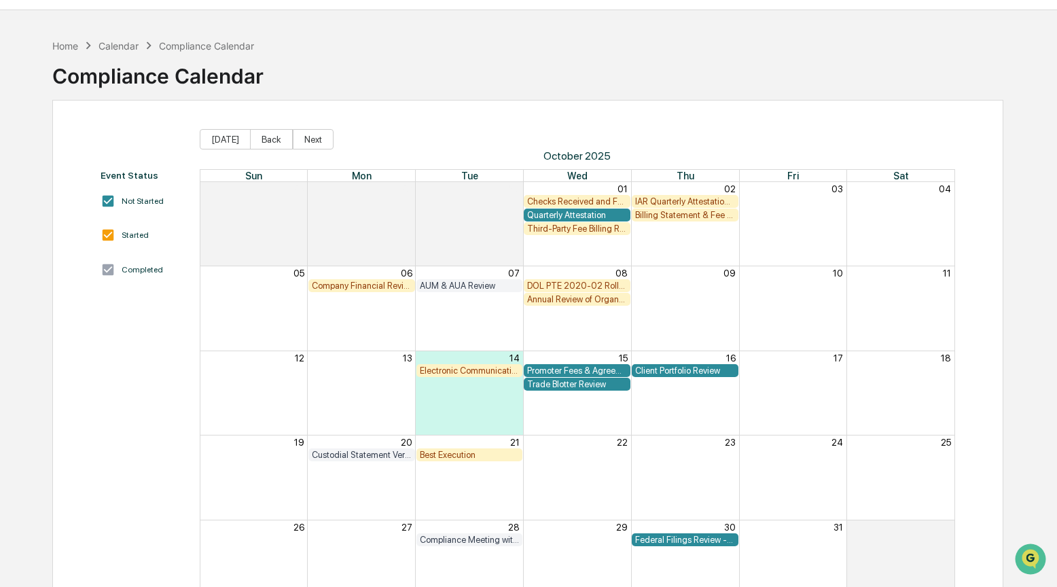
scroll to position [30, 0]
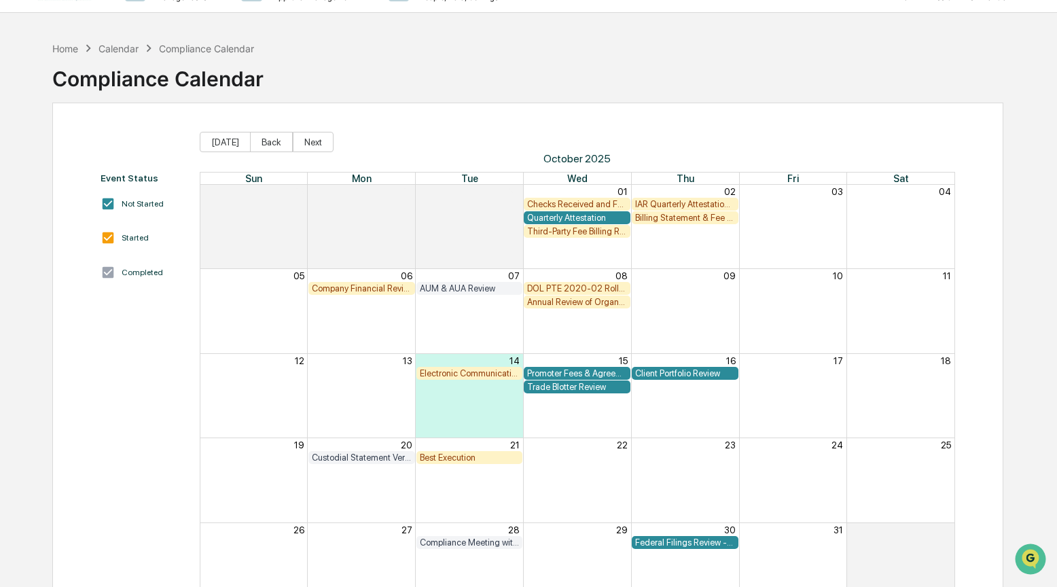
click at [693, 539] on div "Federal Filings Review - 13F" at bounding box center [685, 542] width 100 height 10
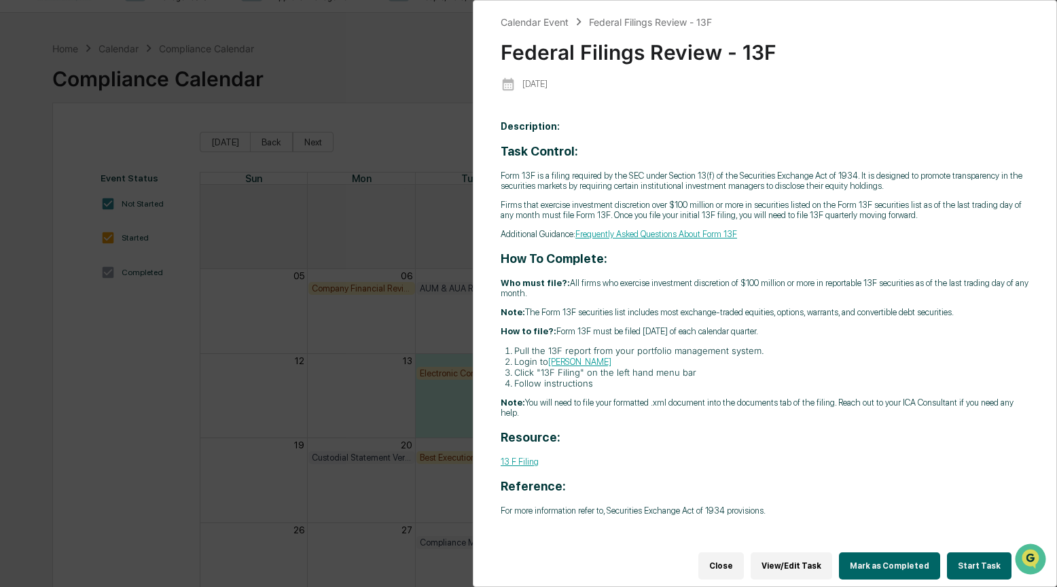
click at [960, 554] on button "Start Task" at bounding box center [979, 565] width 65 height 27
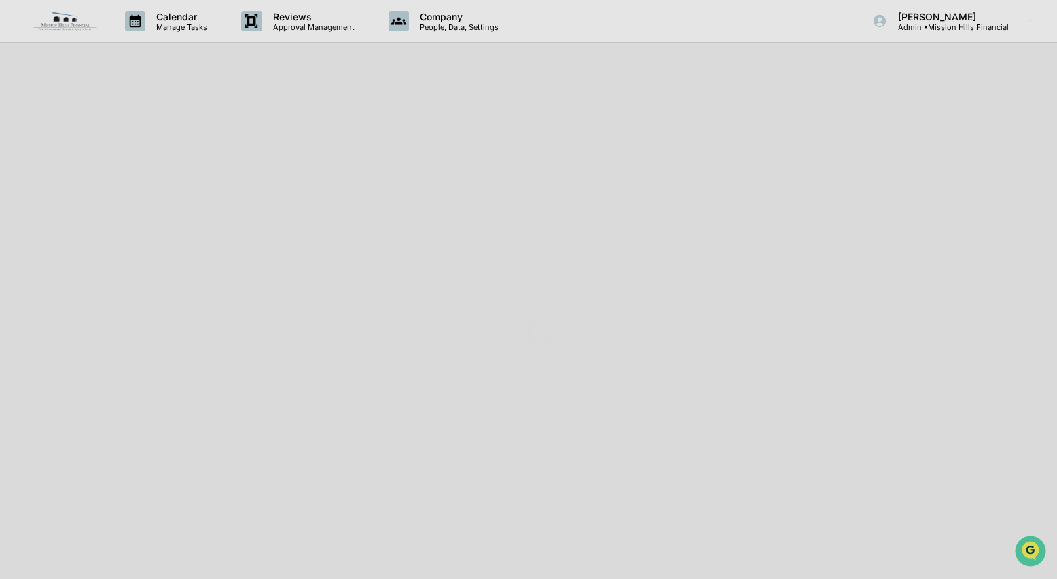
click at [961, 557] on div at bounding box center [542, 332] width 1084 height 664
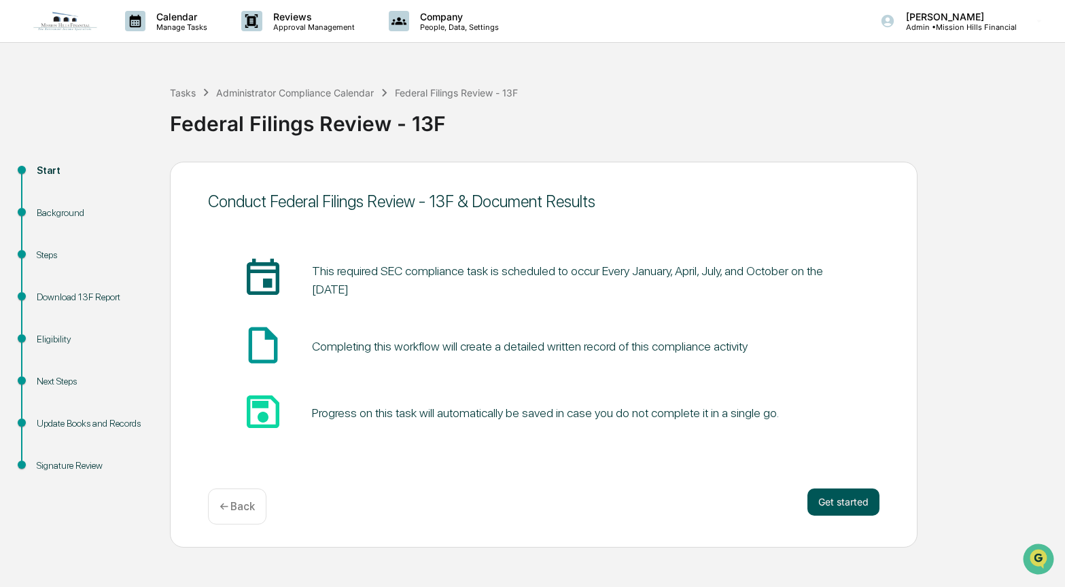
click at [823, 505] on button "Get started" at bounding box center [843, 501] width 72 height 27
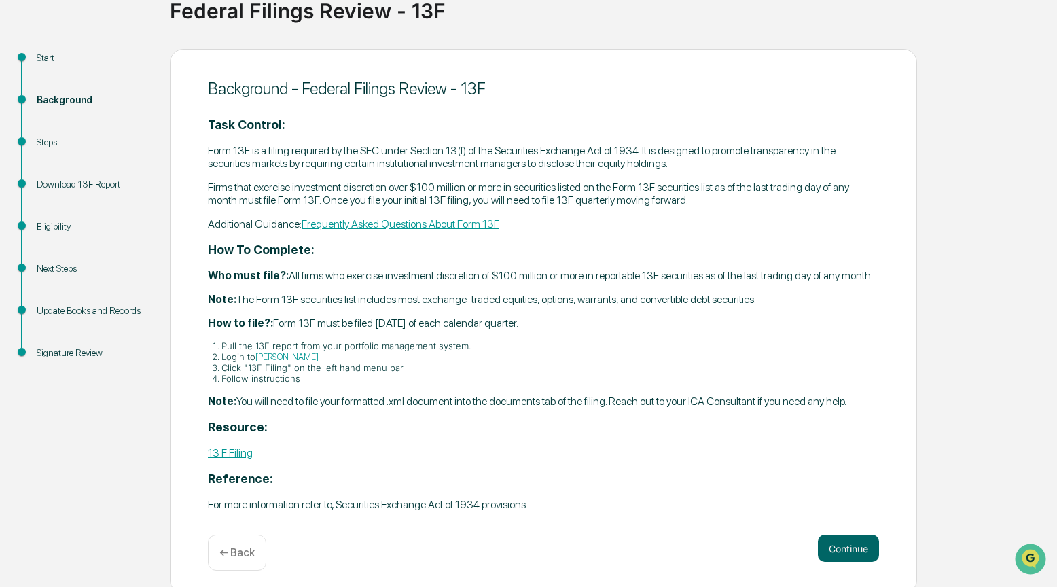
scroll to position [135, 0]
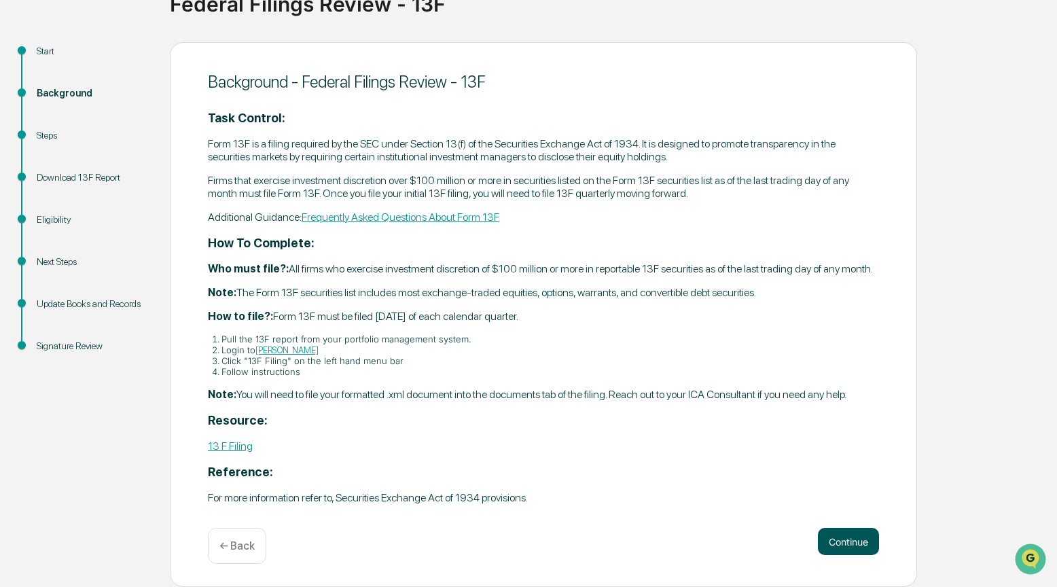
click at [846, 547] on button "Continue" at bounding box center [848, 541] width 61 height 27
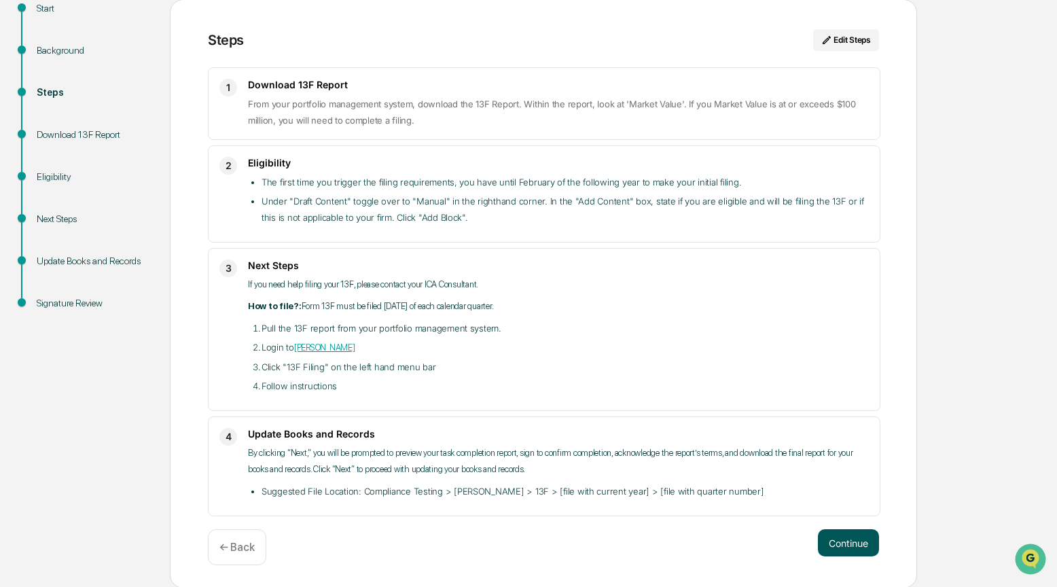
click at [844, 545] on button "Continue" at bounding box center [848, 542] width 61 height 27
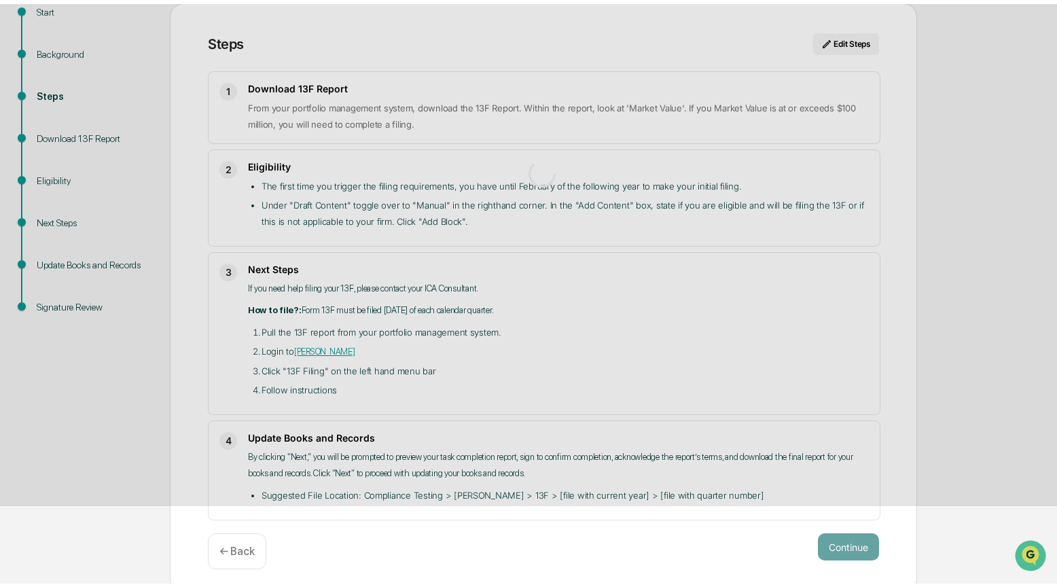
scroll to position [10, 0]
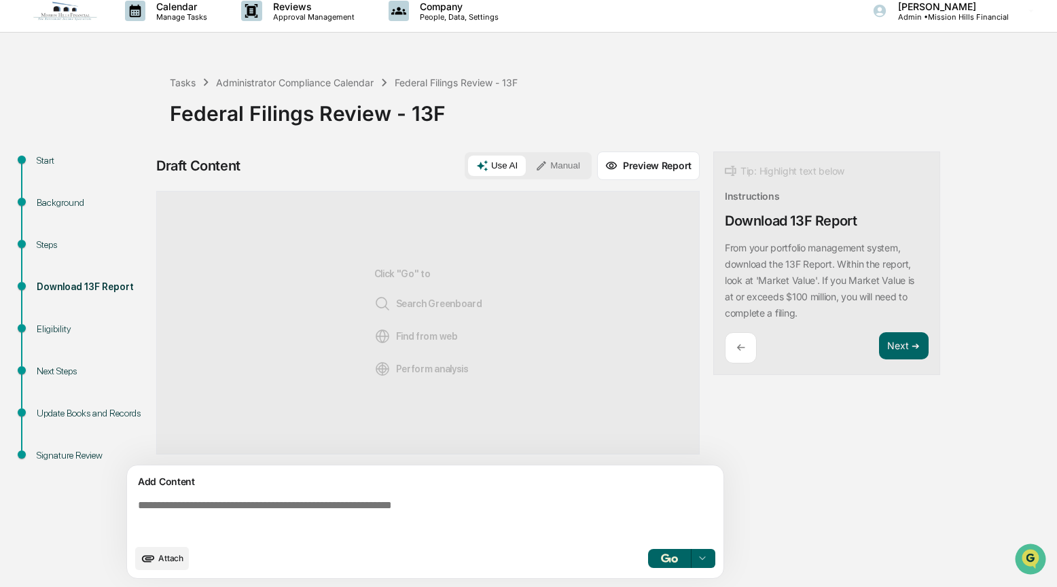
click at [575, 167] on button "Manual" at bounding box center [557, 166] width 61 height 20
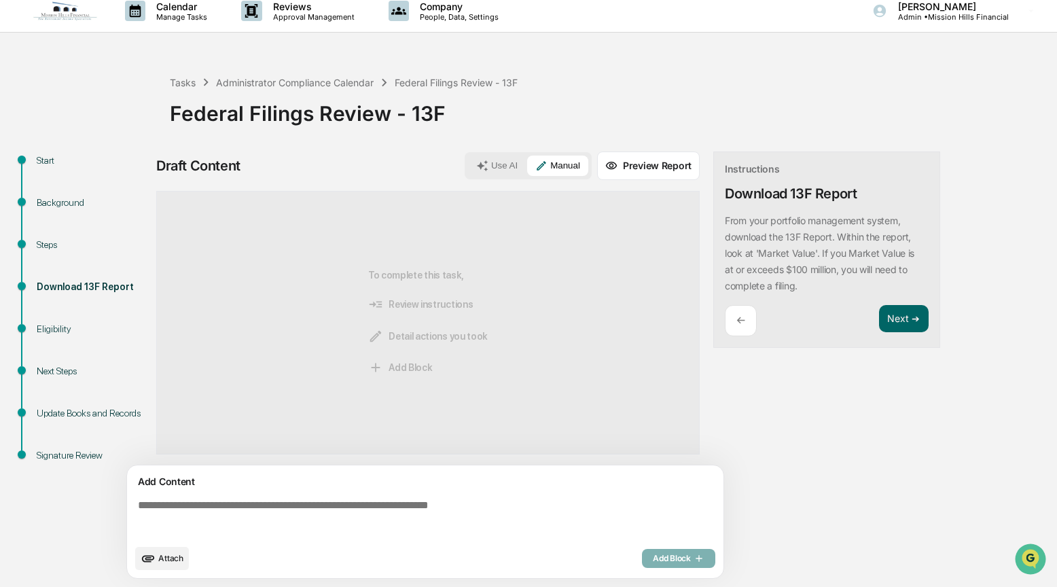
click at [175, 507] on textarea at bounding box center [427, 518] width 591 height 49
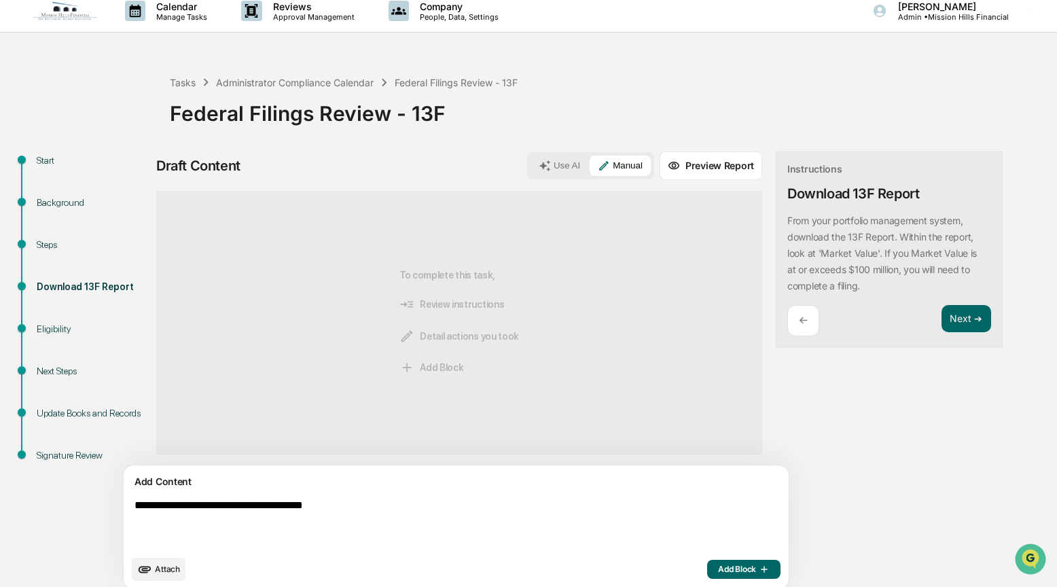
type textarea "**********"
click at [718, 567] on span "Add Block" at bounding box center [744, 569] width 52 height 11
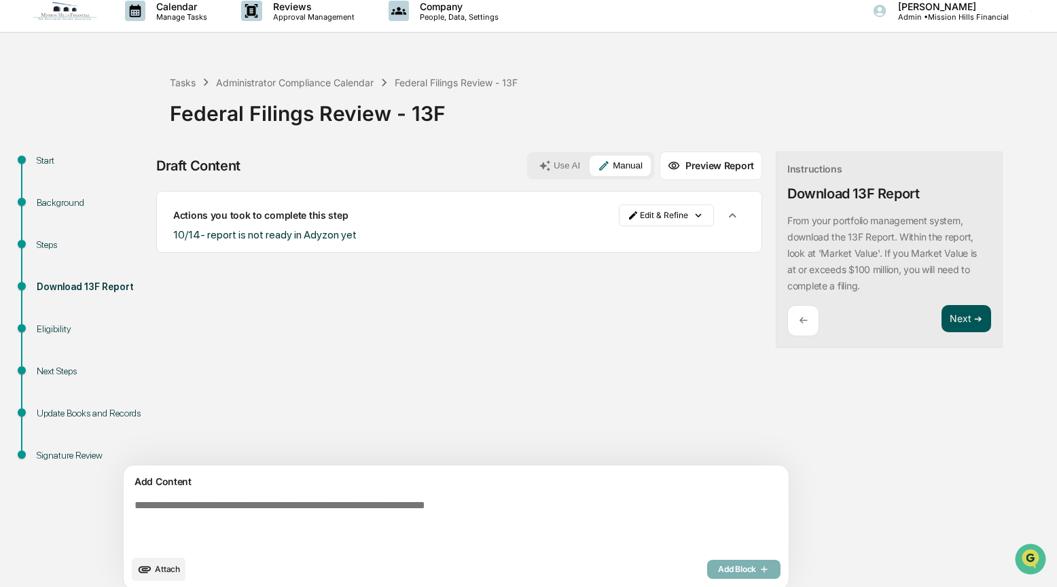
click at [942, 316] on button "Next ➔" at bounding box center [967, 319] width 50 height 28
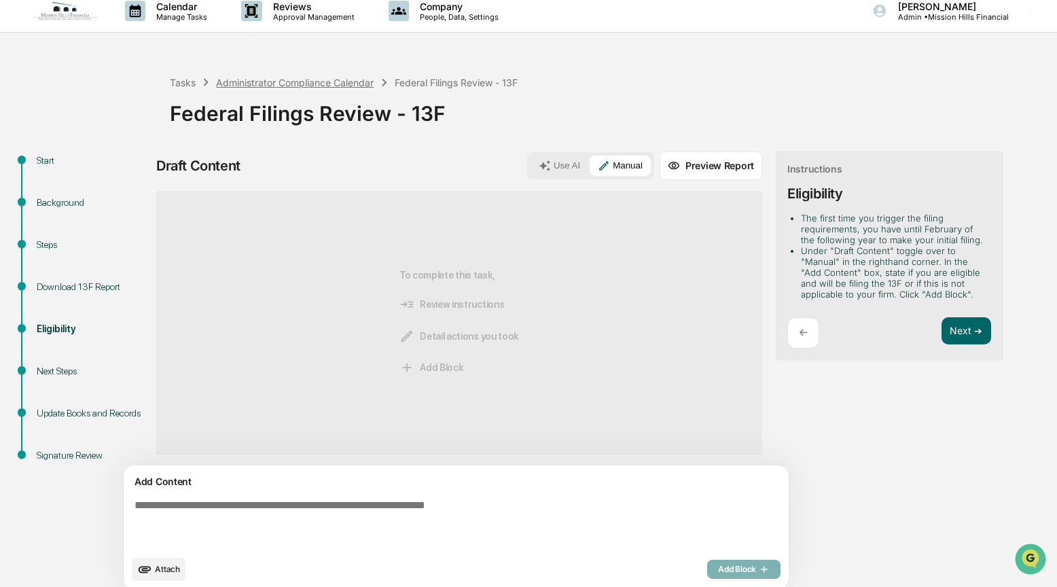
click at [274, 83] on div "Administrator Compliance Calendar" at bounding box center [295, 83] width 158 height 12
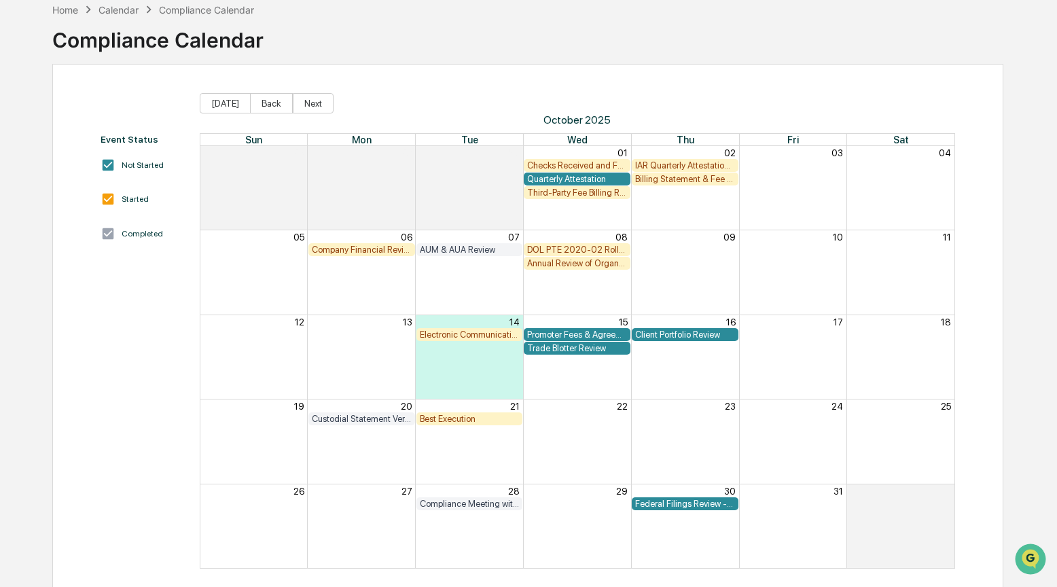
scroll to position [79, 0]
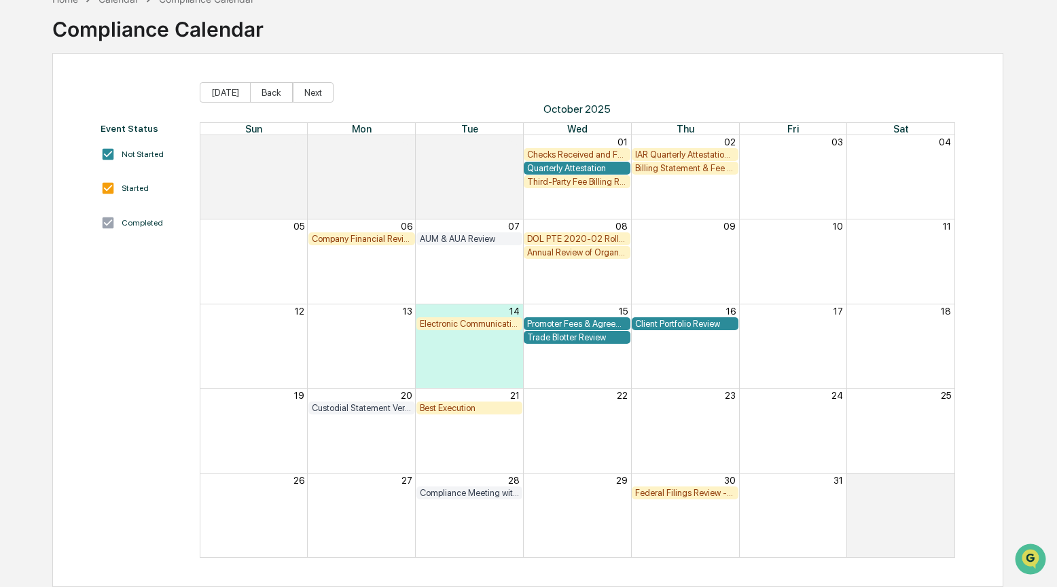
click at [540, 22] on div "Home Calendar Compliance Calendar Compliance Calendar" at bounding box center [527, 19] width 951 height 68
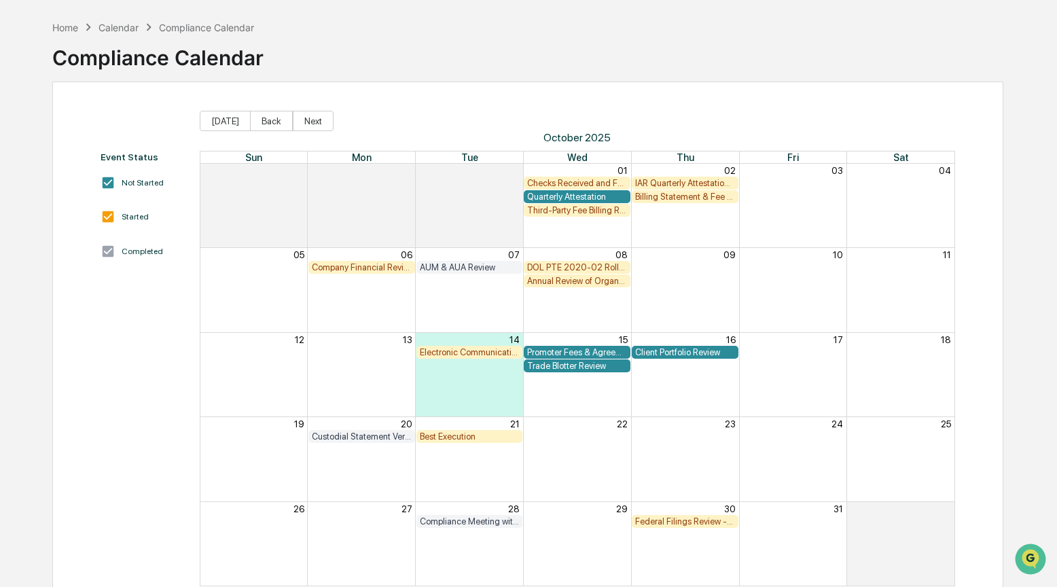
scroll to position [50, 0]
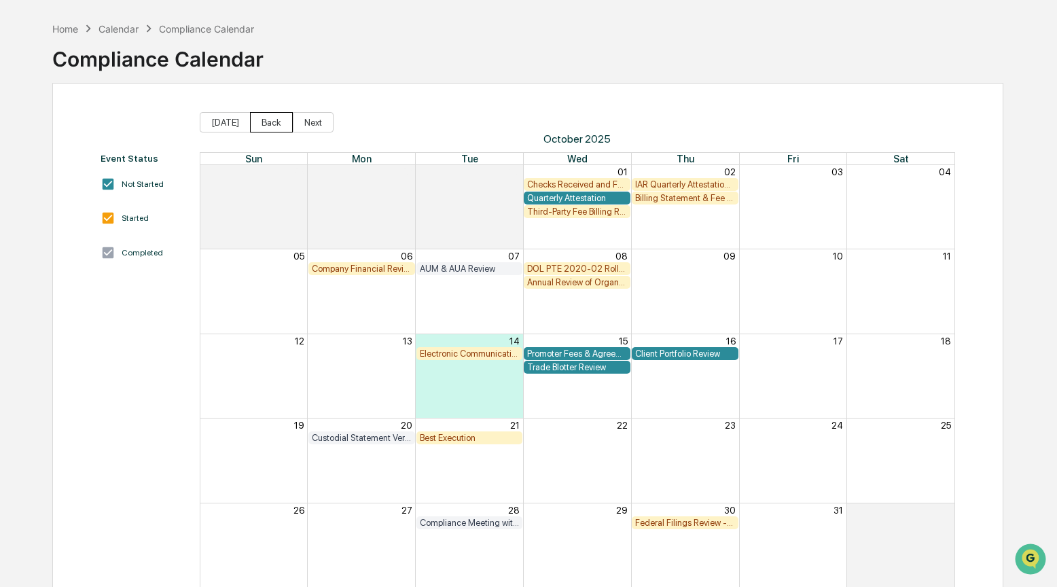
click at [283, 126] on button "Back" at bounding box center [271, 122] width 43 height 20
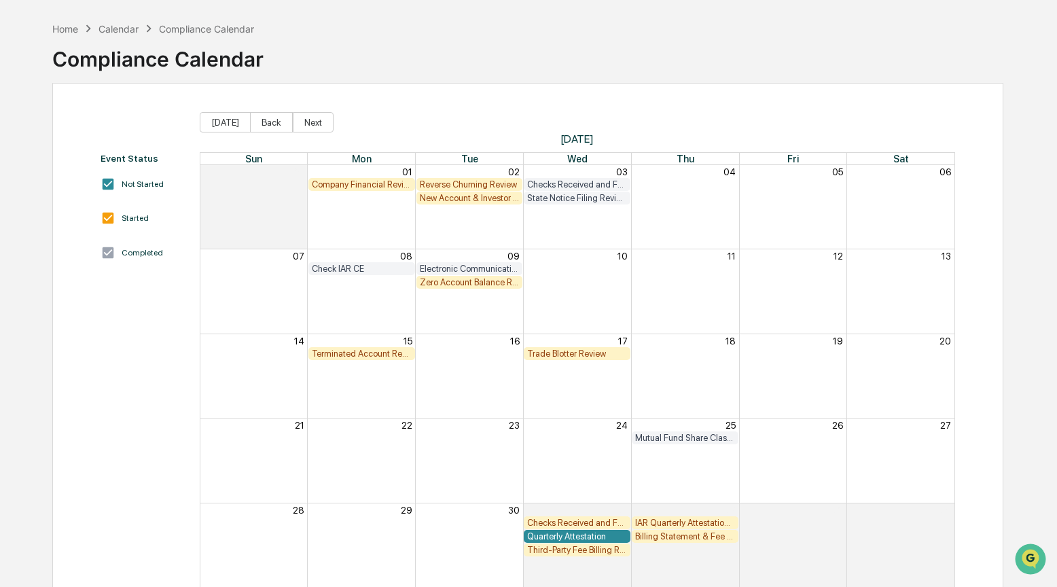
click at [446, 281] on div "Zero Account Balance Review" at bounding box center [470, 282] width 100 height 10
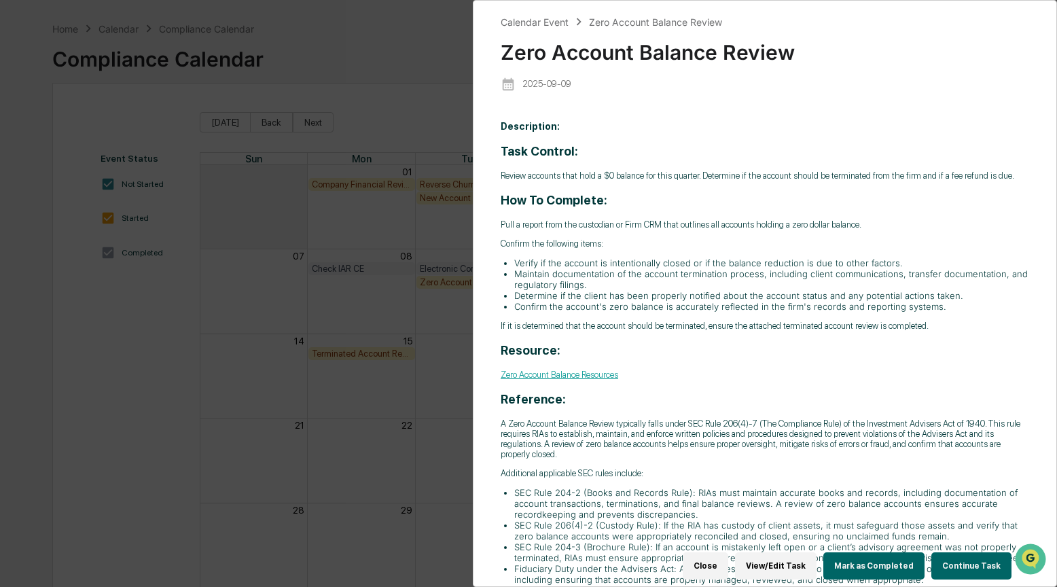
click at [967, 558] on button "Continue Task" at bounding box center [971, 565] width 80 height 27
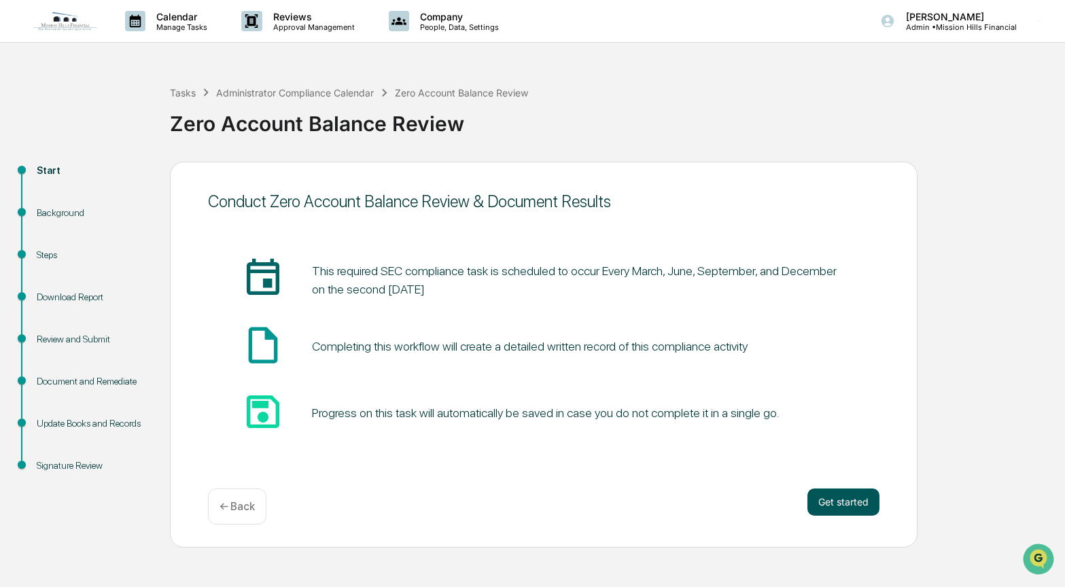
click at [841, 505] on button "Get started" at bounding box center [843, 501] width 72 height 27
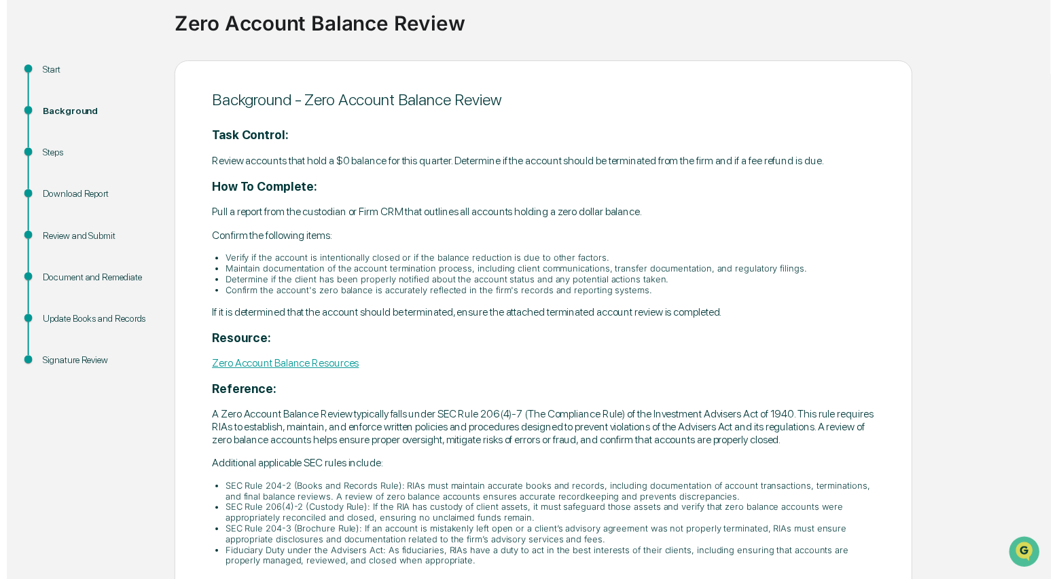
scroll to position [222, 0]
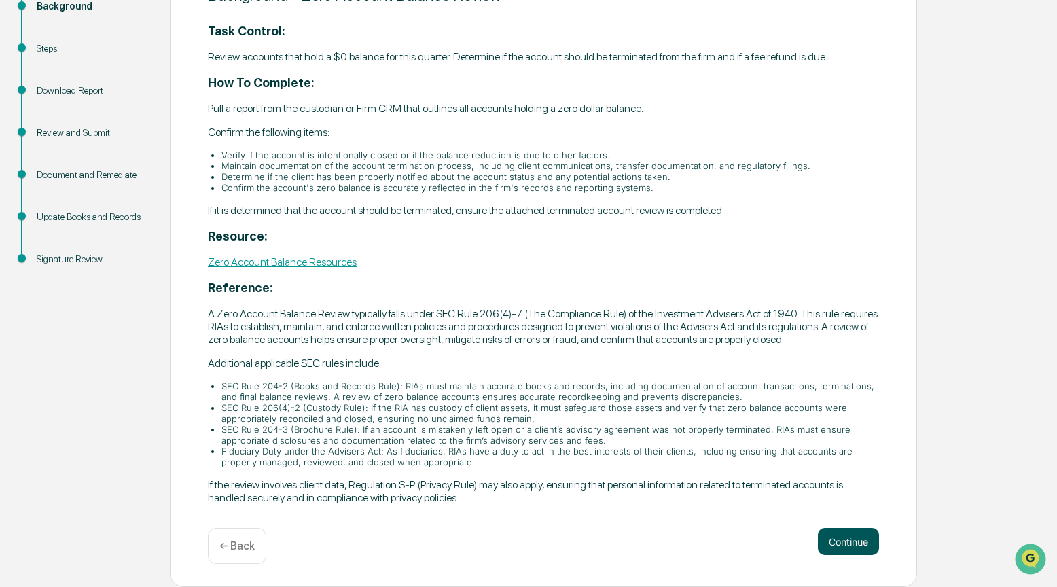
click at [855, 534] on button "Continue" at bounding box center [848, 541] width 61 height 27
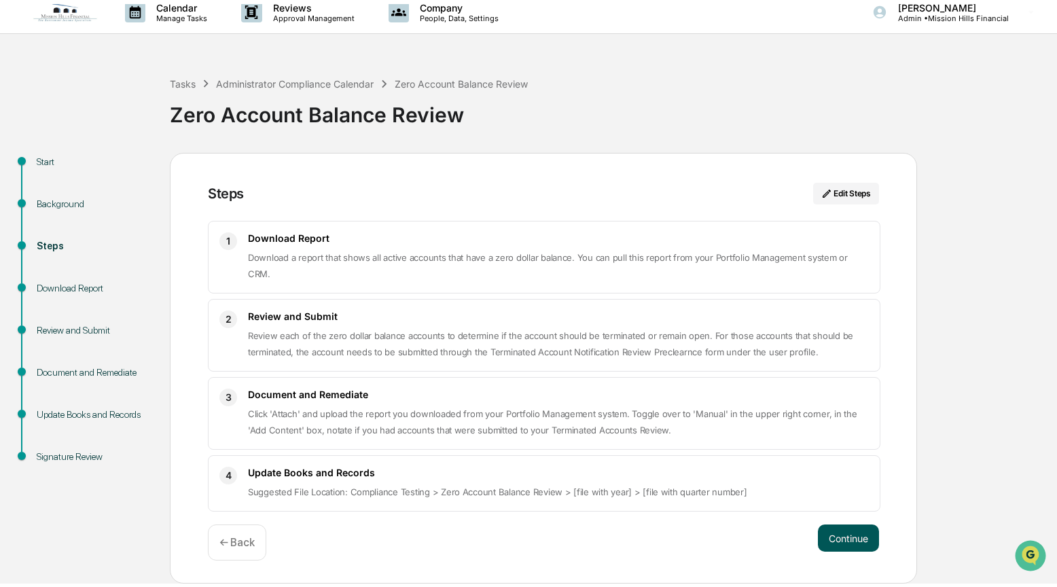
scroll to position [0, 0]
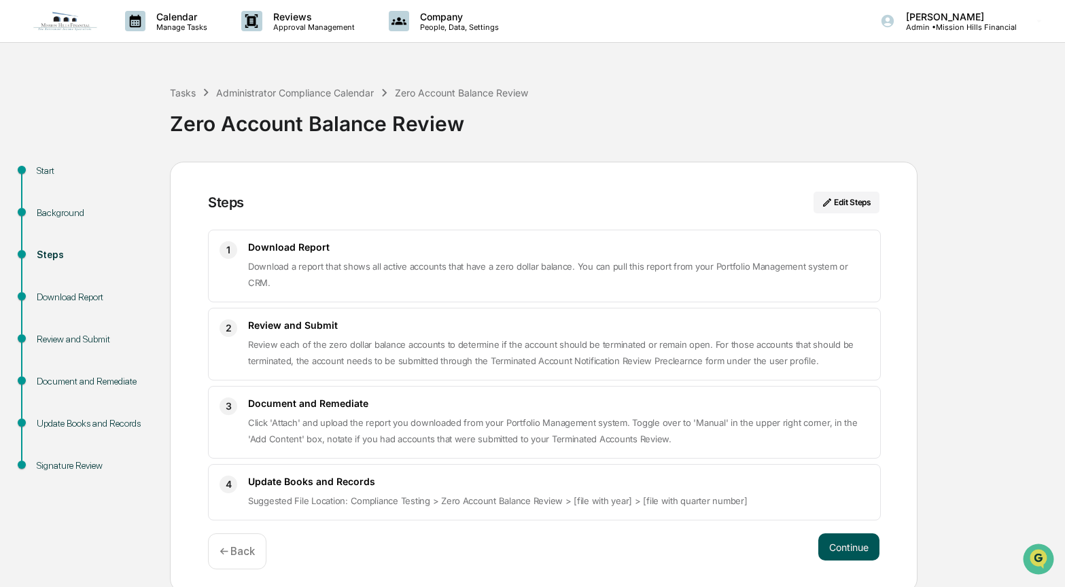
click at [832, 533] on button "Continue" at bounding box center [848, 546] width 61 height 27
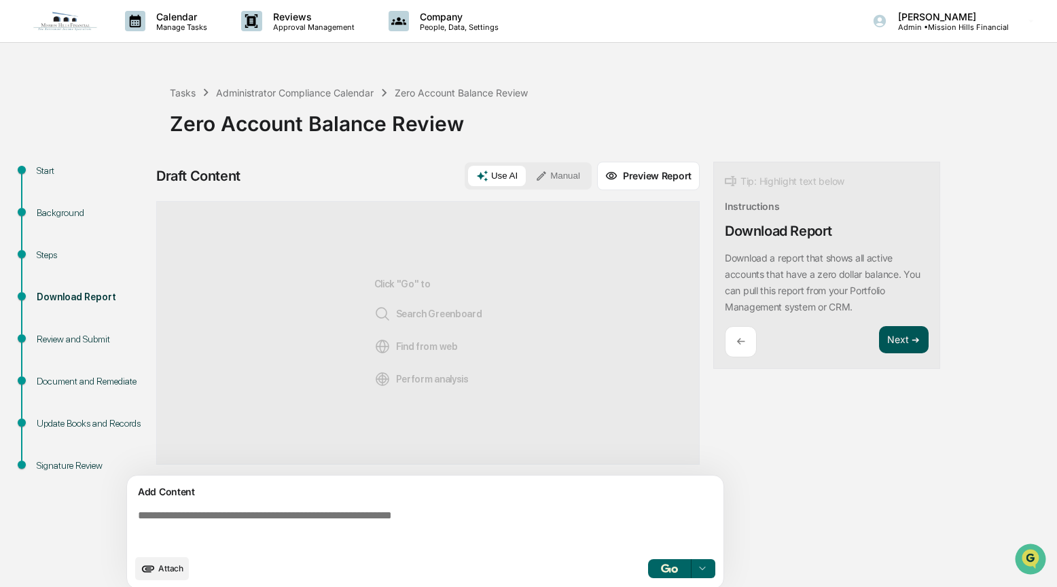
click at [902, 338] on button "Next ➔" at bounding box center [904, 340] width 50 height 28
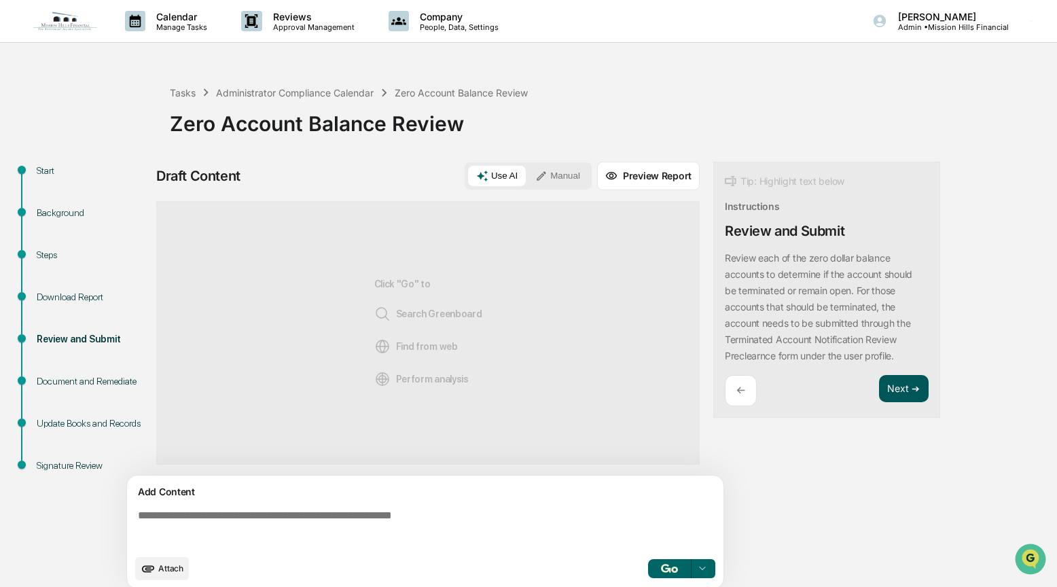
click at [897, 393] on button "Next ➔" at bounding box center [904, 389] width 50 height 28
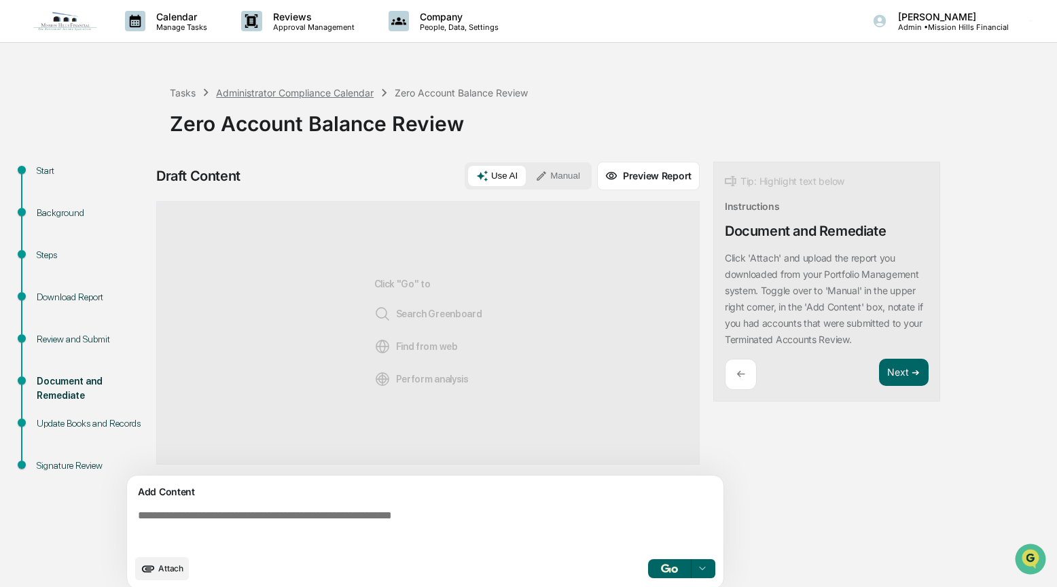
click at [268, 90] on div "Administrator Compliance Calendar" at bounding box center [295, 93] width 158 height 12
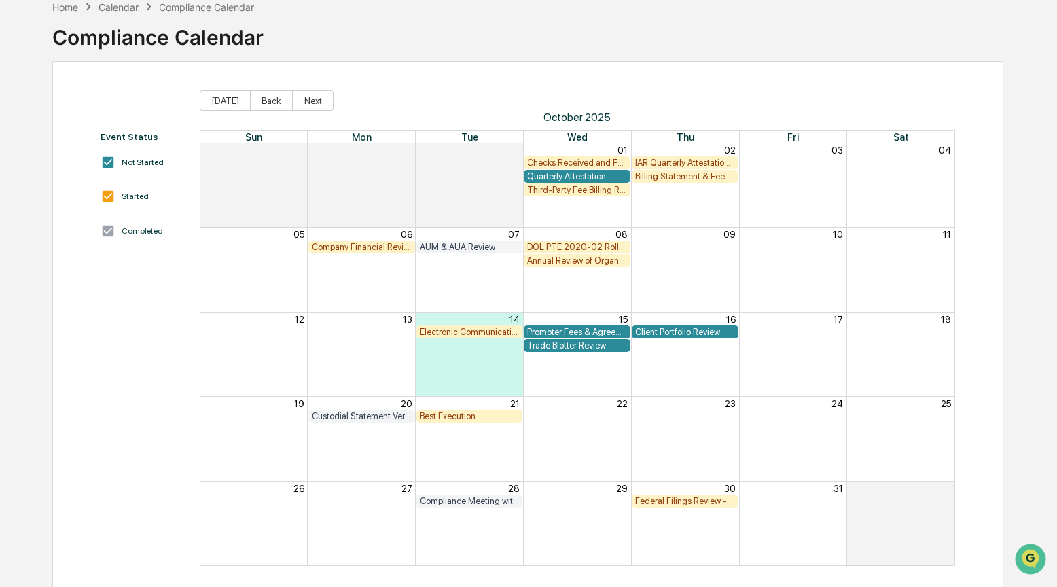
scroll to position [69, 0]
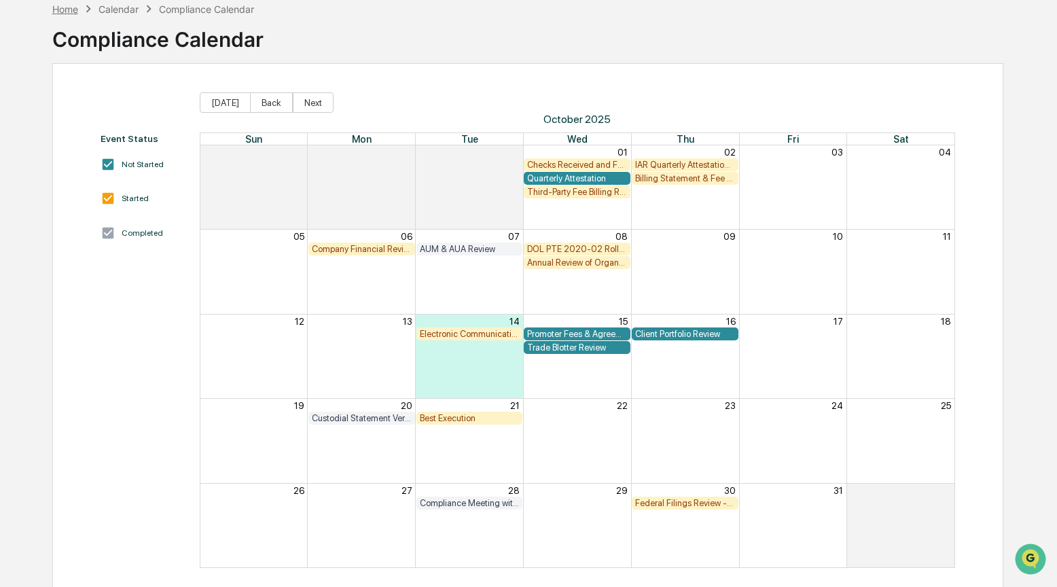
click at [58, 6] on div "Home" at bounding box center [65, 9] width 26 height 12
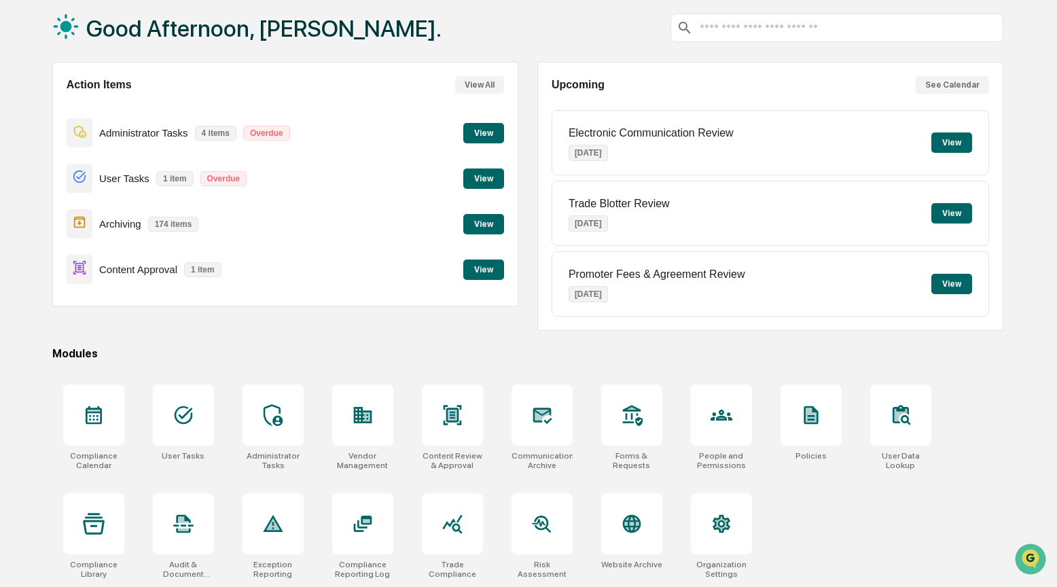
scroll to position [73, 0]
click at [543, 416] on icon at bounding box center [542, 415] width 22 height 22
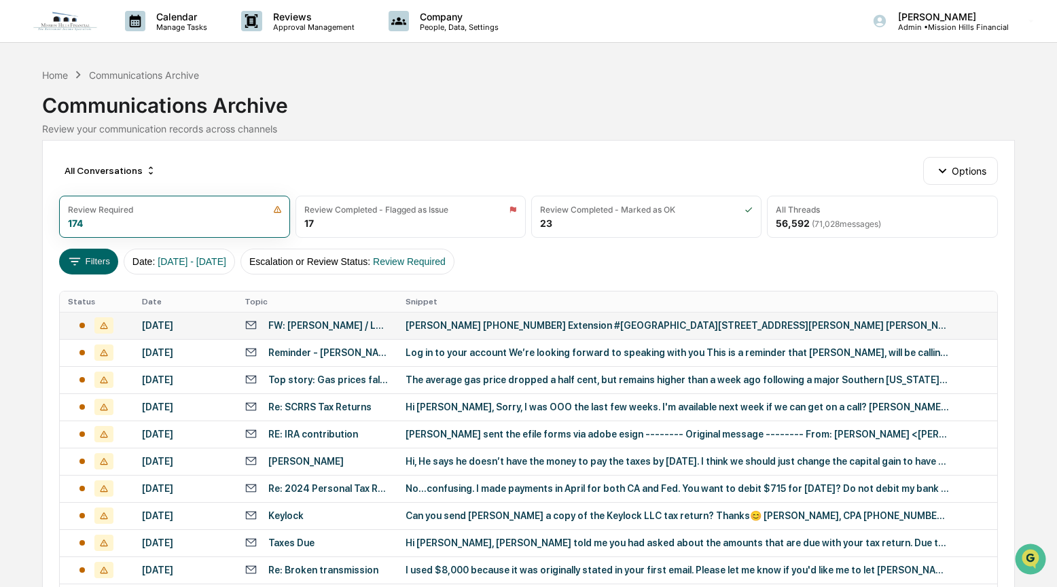
click at [429, 327] on div "[PERSON_NAME] [PHONE_NUMBER] Extension #[GEOGRAPHIC_DATA][STREET_ADDRESS][PERSO…" at bounding box center [677, 325] width 543 height 11
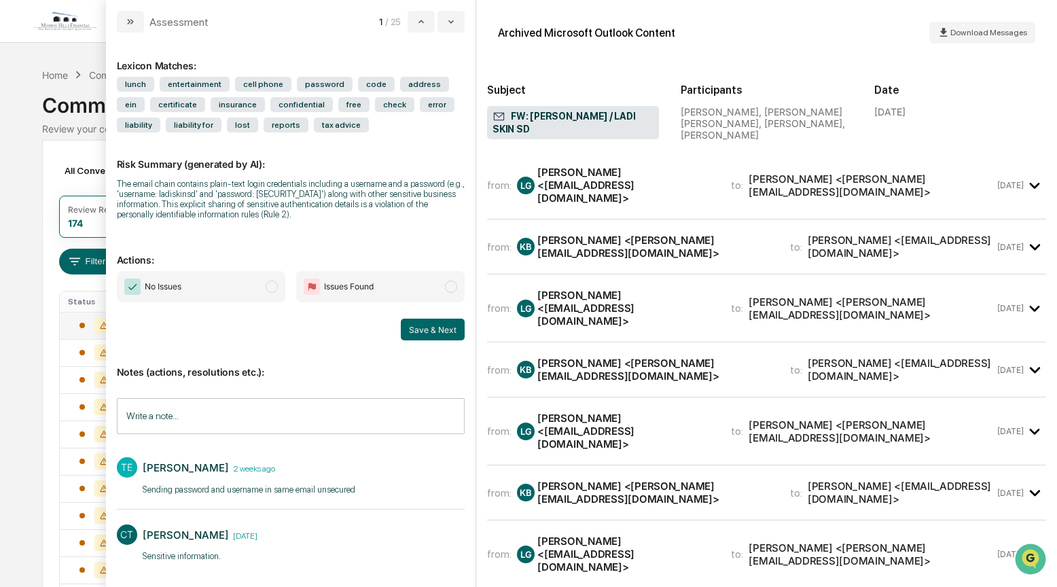
click at [446, 291] on span "modal" at bounding box center [451, 287] width 12 height 12
click at [434, 330] on button "Save & Next" at bounding box center [433, 330] width 64 height 22
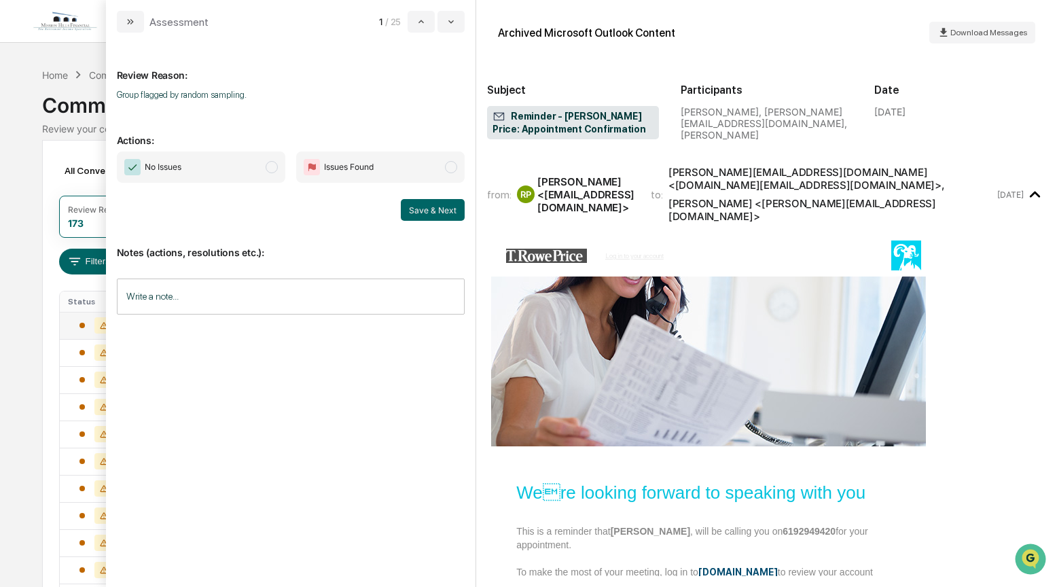
click at [272, 170] on span "modal" at bounding box center [272, 167] width 12 height 12
click at [437, 212] on button "Save & Next" at bounding box center [433, 210] width 64 height 22
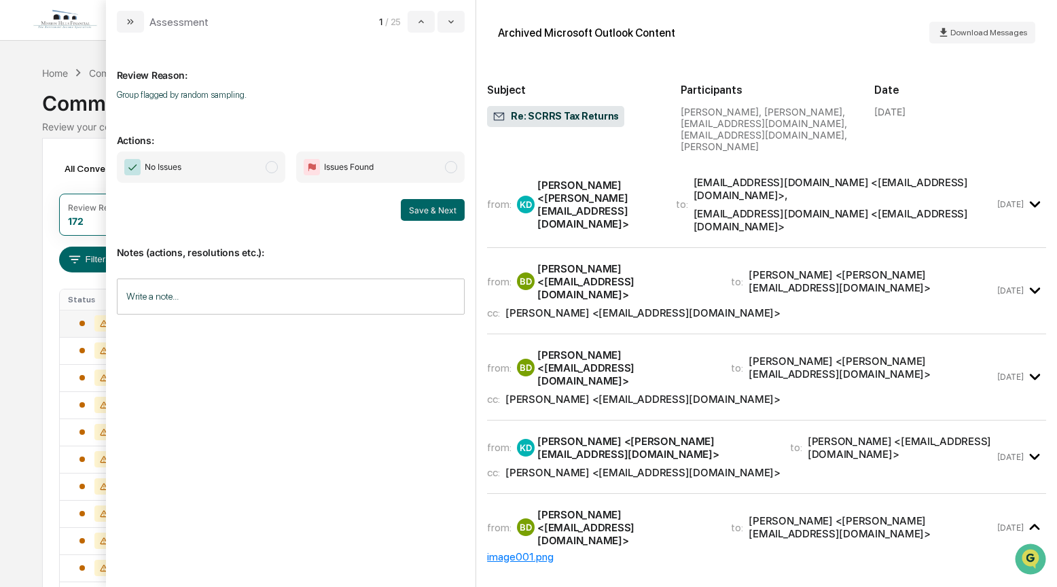
scroll to position [3, 0]
click at [133, 20] on icon "modal" at bounding box center [130, 21] width 11 height 11
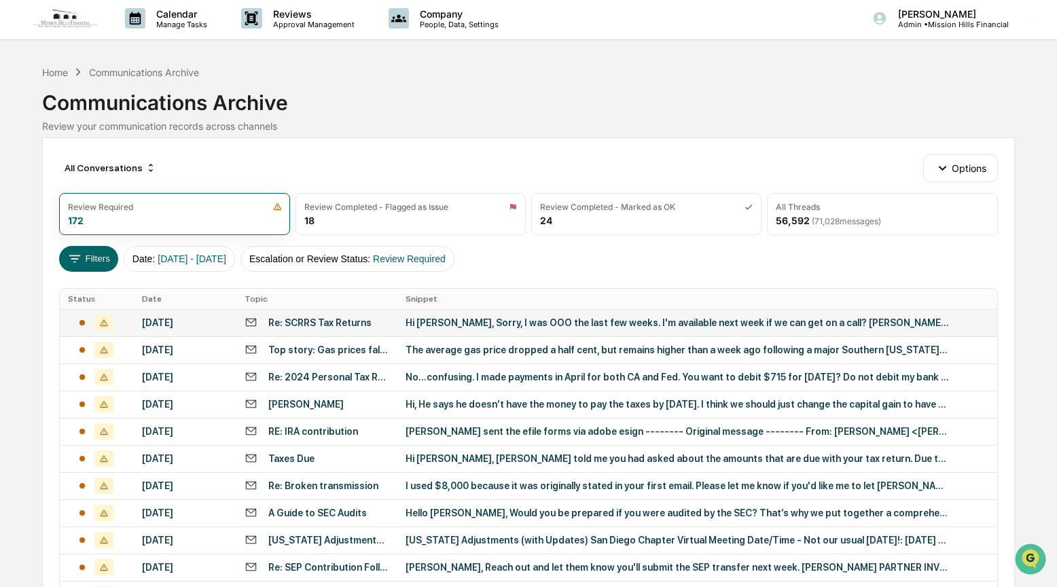
click at [342, 94] on div "Communications Archive" at bounding box center [528, 96] width 973 height 35
click at [54, 72] on div "Home" at bounding box center [55, 73] width 26 height 12
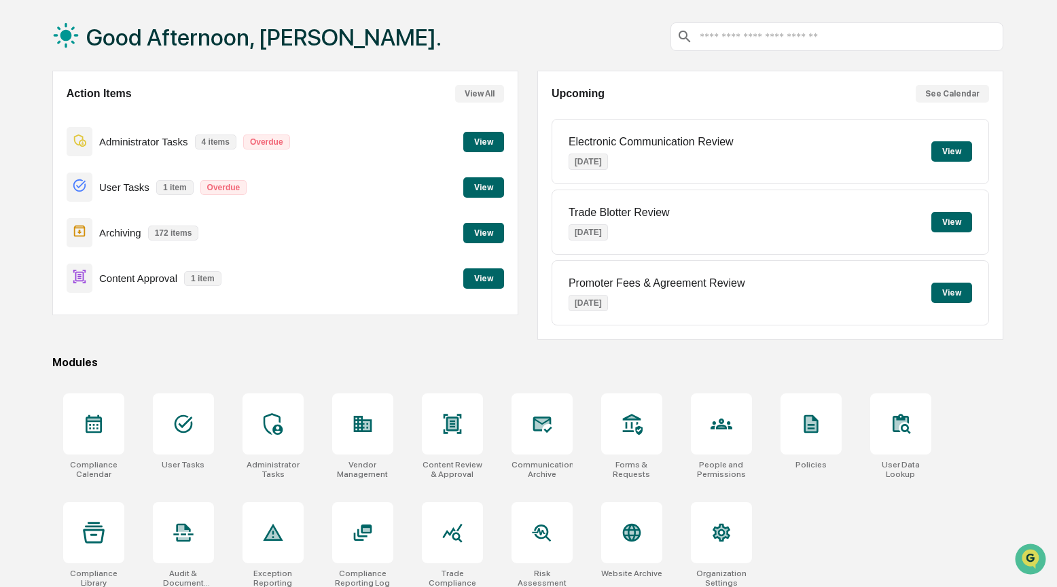
scroll to position [73, 0]
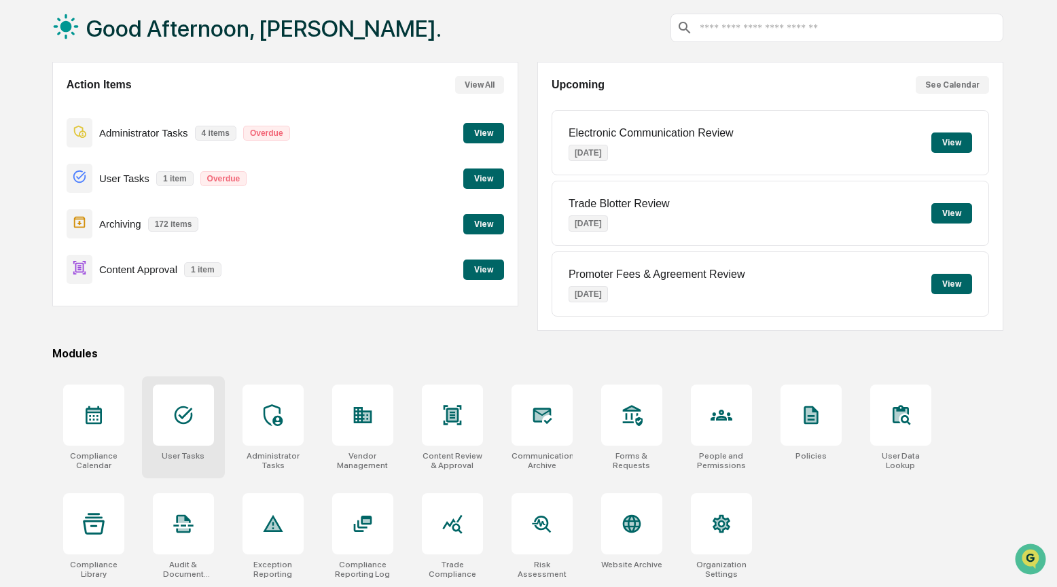
click at [185, 409] on icon at bounding box center [184, 415] width 22 height 22
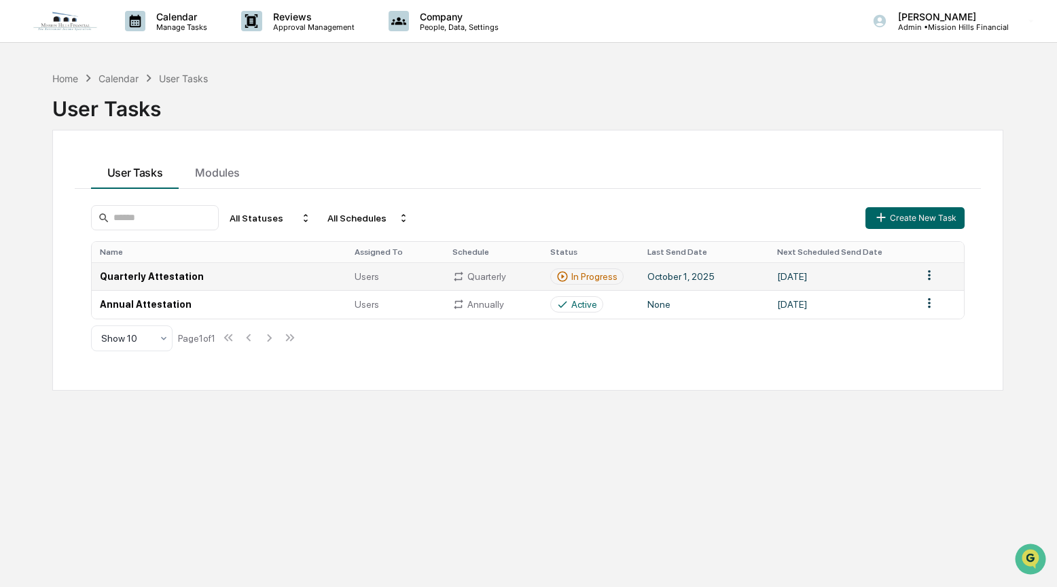
click at [838, 277] on td "[DATE]" at bounding box center [841, 276] width 145 height 28
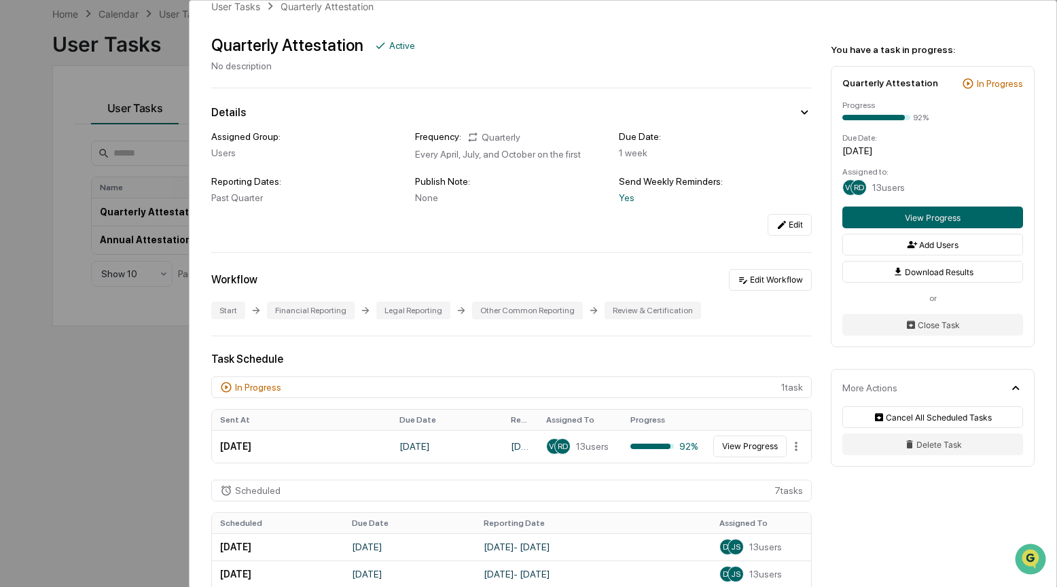
scroll to position [24, 0]
click at [719, 448] on button "View Progress" at bounding box center [749, 446] width 73 height 22
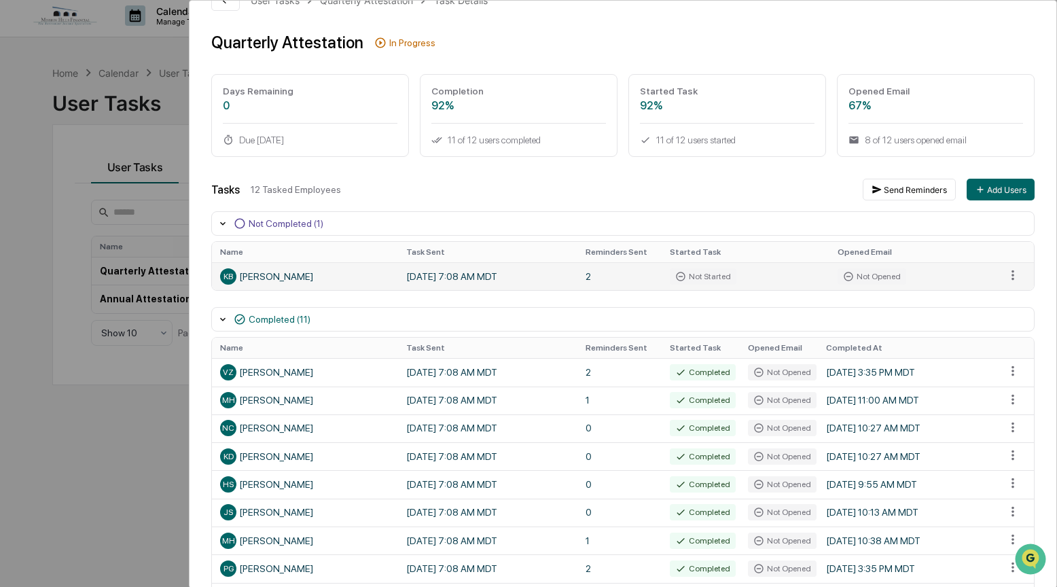
scroll to position [31, 0]
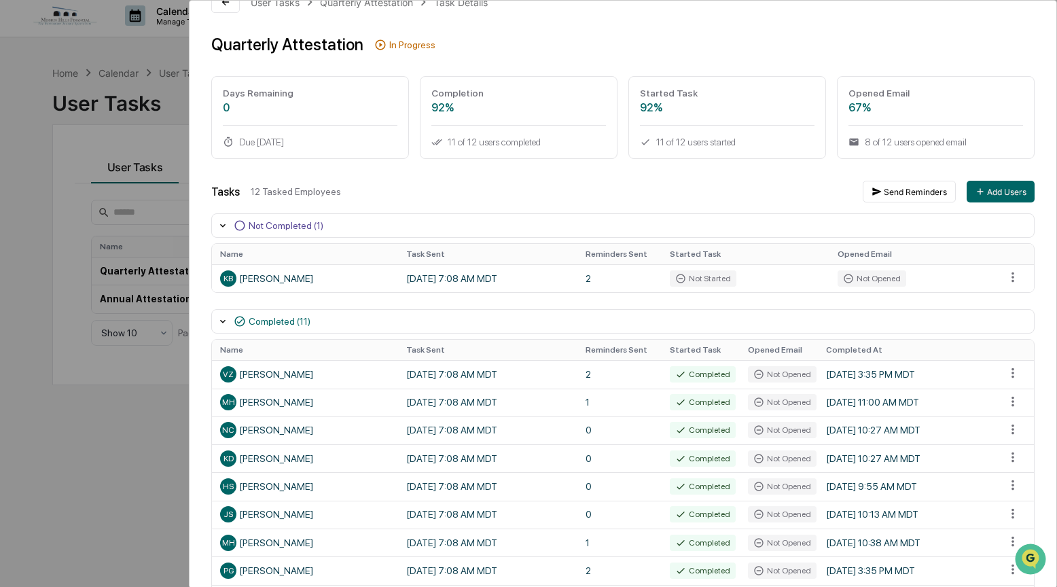
click at [14, 160] on div "User Tasks Quarterly Attestation Task Details Quarterly Attestation In Progress…" at bounding box center [528, 293] width 1057 height 587
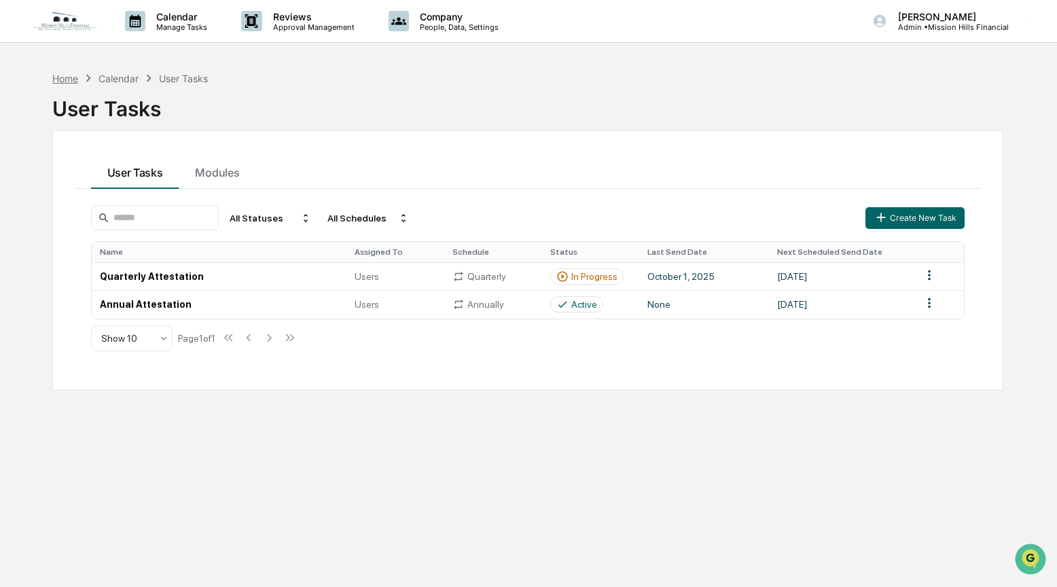
click at [68, 76] on div "Home" at bounding box center [65, 79] width 26 height 12
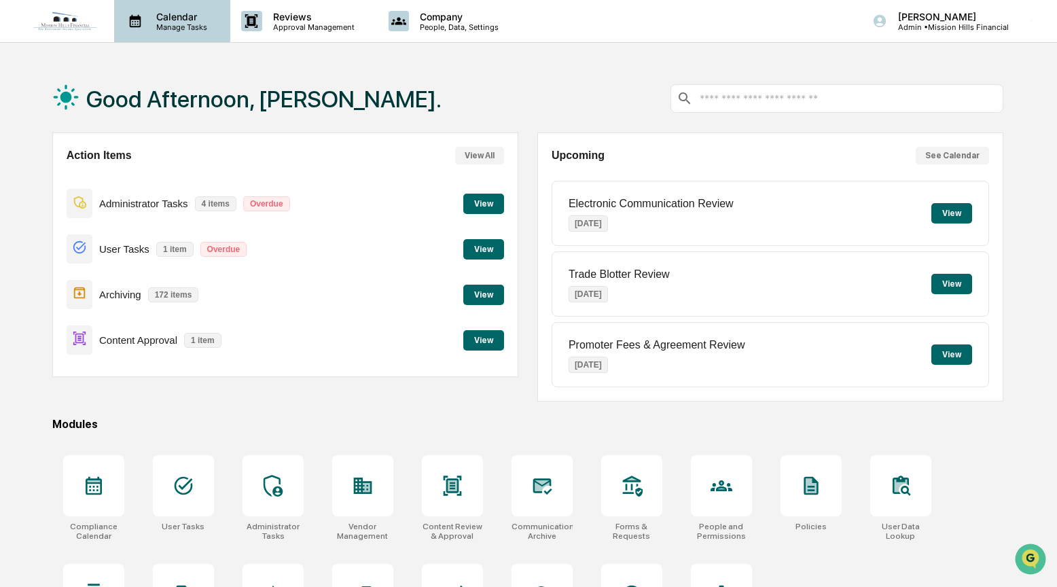
click at [194, 23] on p "Manage Tasks" at bounding box center [179, 27] width 69 height 10
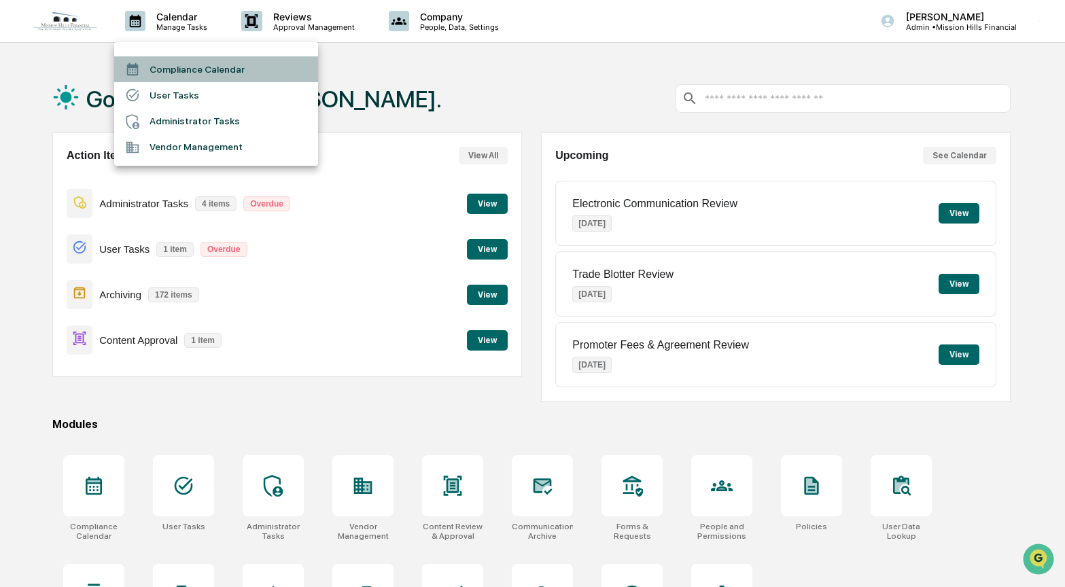
click at [179, 74] on li "Compliance Calendar" at bounding box center [216, 69] width 204 height 26
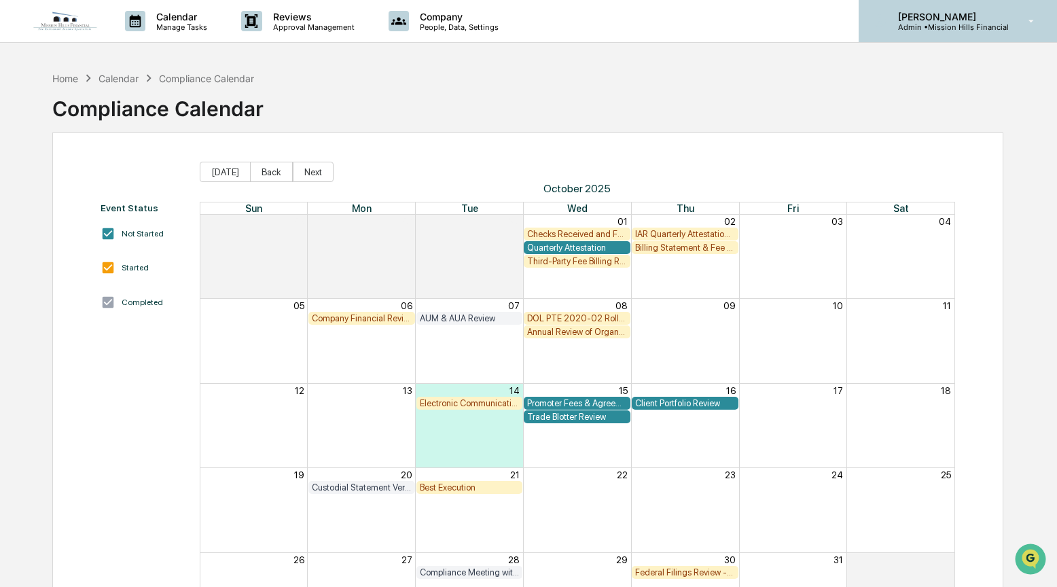
click at [935, 18] on p "[PERSON_NAME]" at bounding box center [948, 17] width 122 height 12
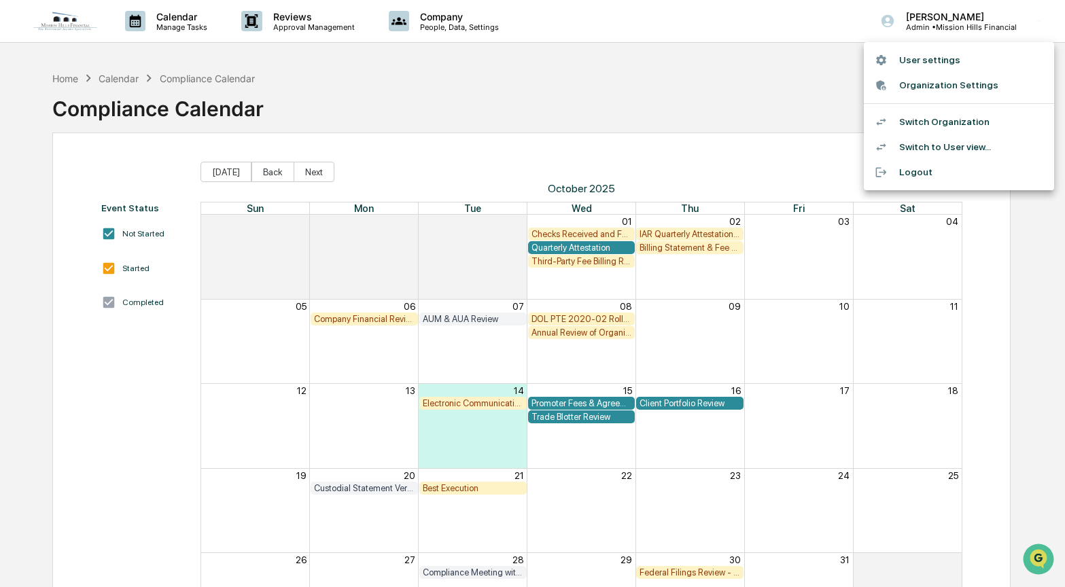
click at [931, 118] on li "Switch Organization" at bounding box center [958, 121] width 190 height 25
